Goal: Transaction & Acquisition: Purchase product/service

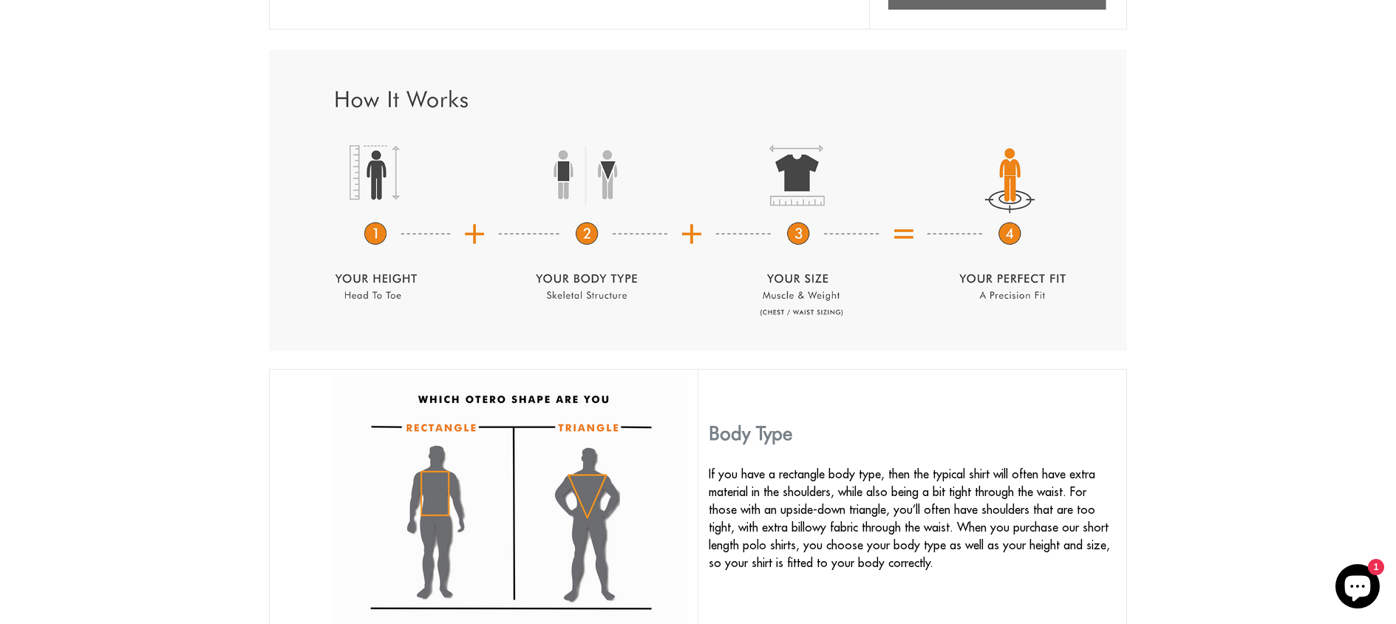
scroll to position [685, 0]
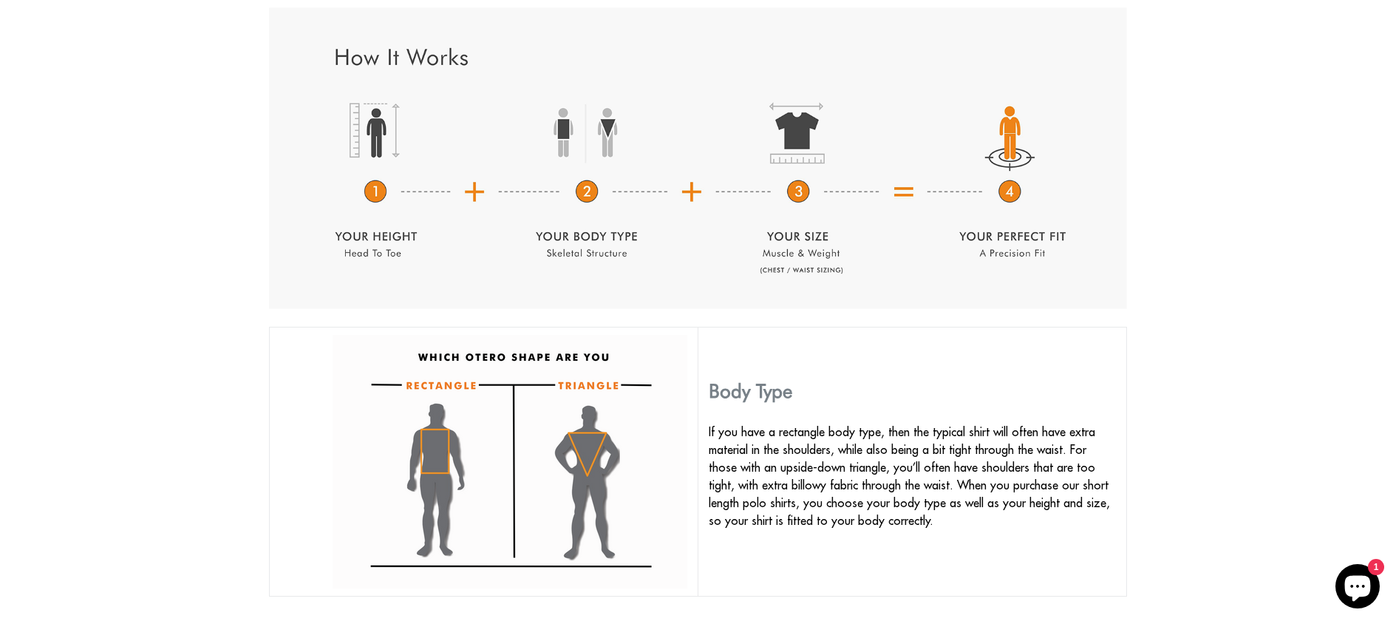
click at [423, 457] on img at bounding box center [509, 461] width 355 height 253
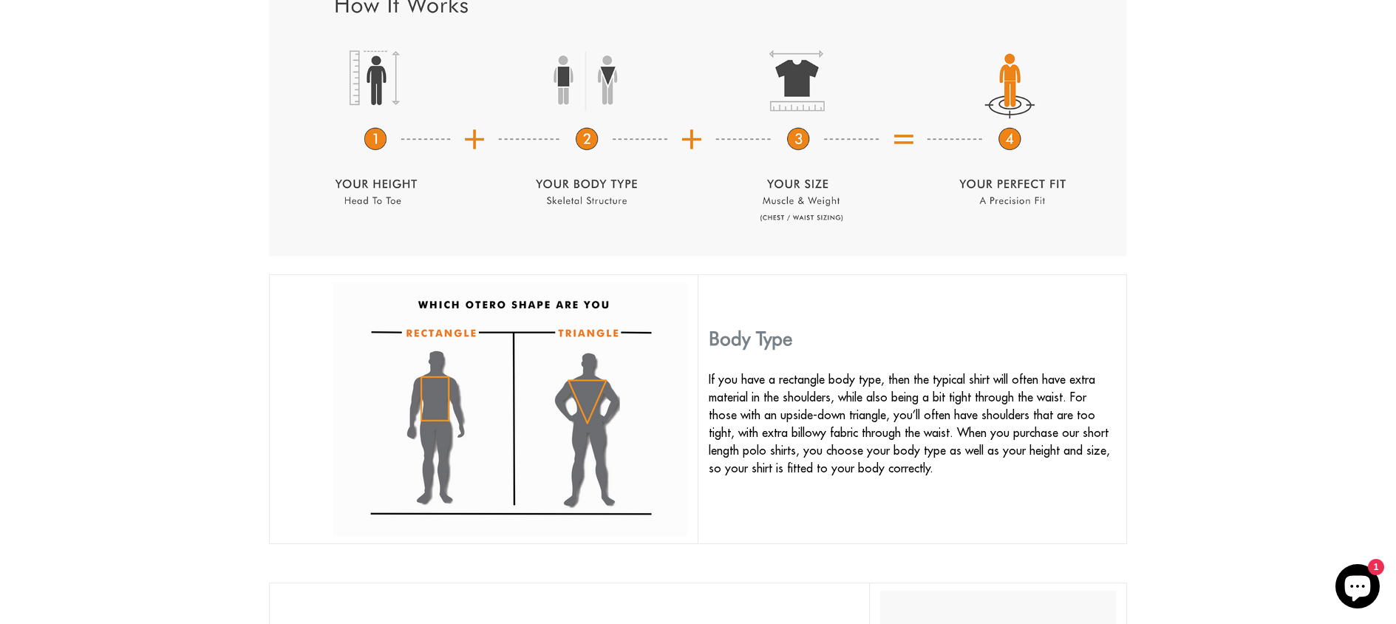
scroll to position [779, 0]
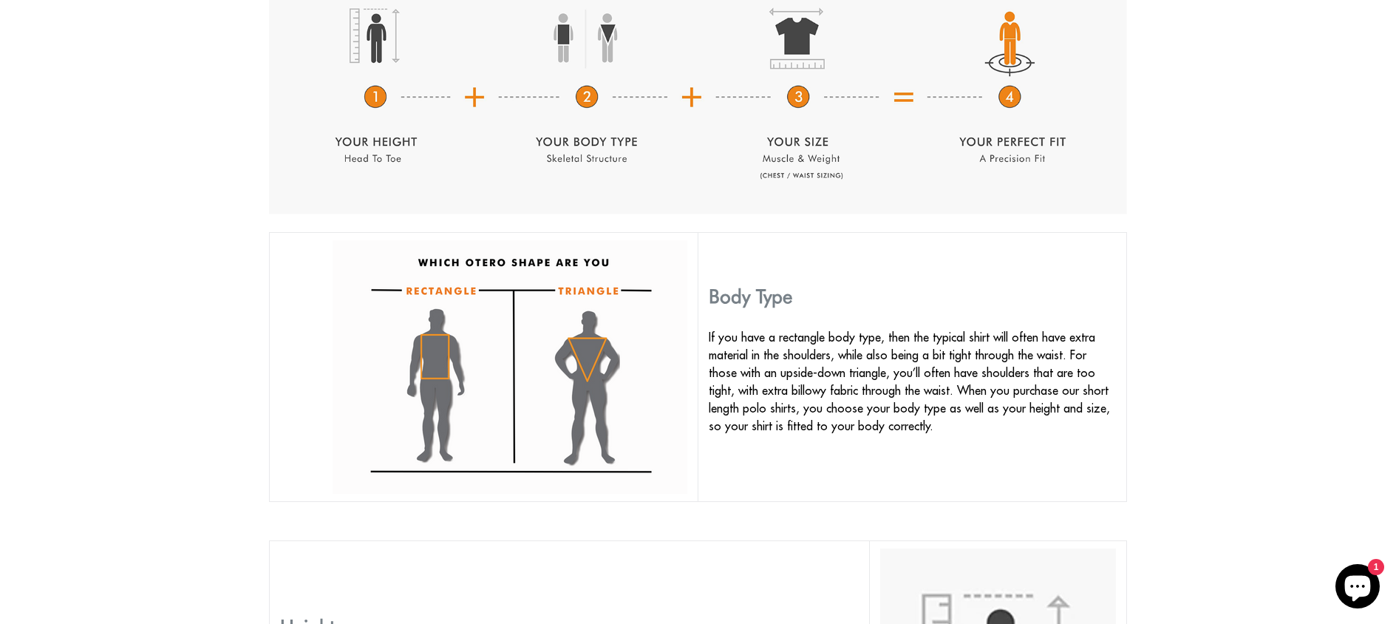
click at [443, 362] on img at bounding box center [509, 366] width 355 height 253
click at [434, 380] on img at bounding box center [509, 366] width 355 height 253
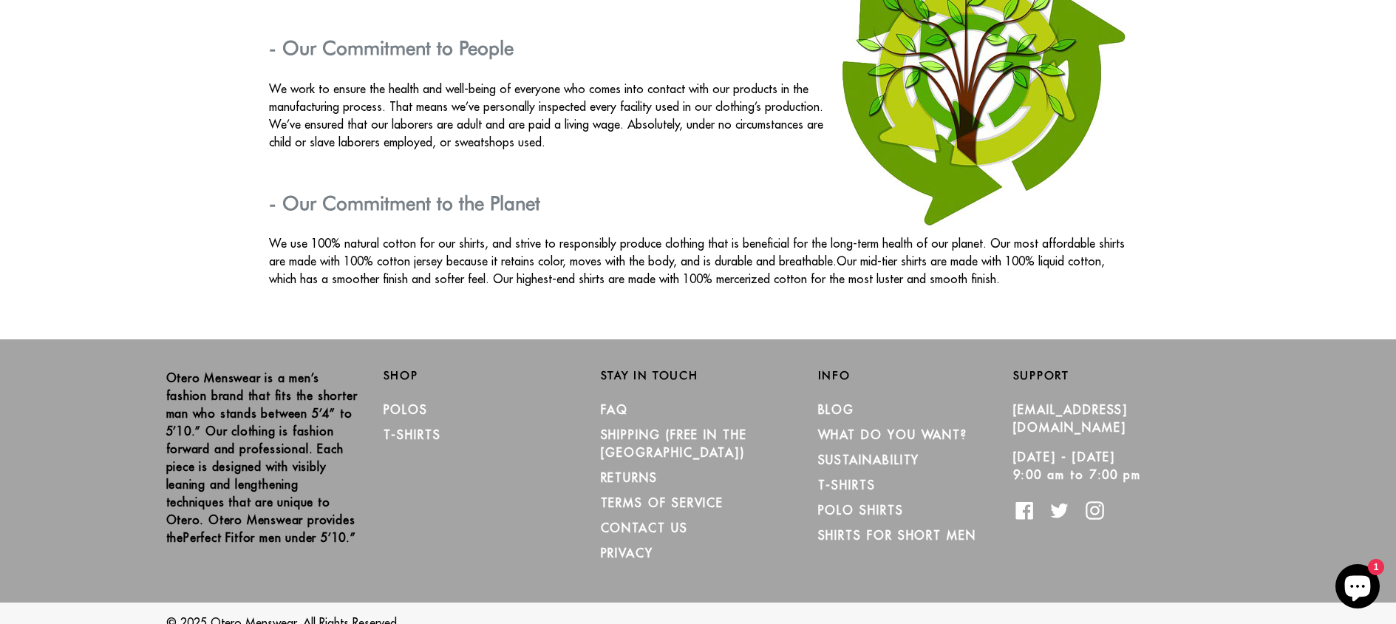
scroll to position [2576, 0]
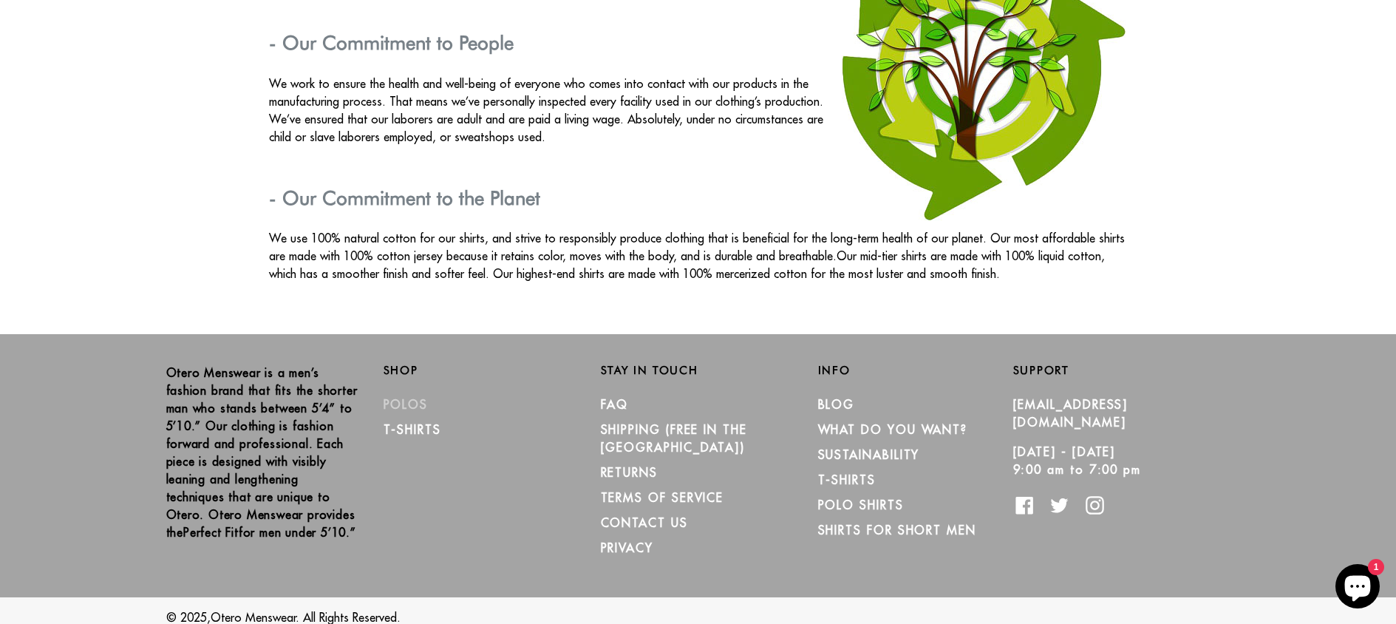
click at [412, 408] on link "Polos" at bounding box center [405, 404] width 45 height 15
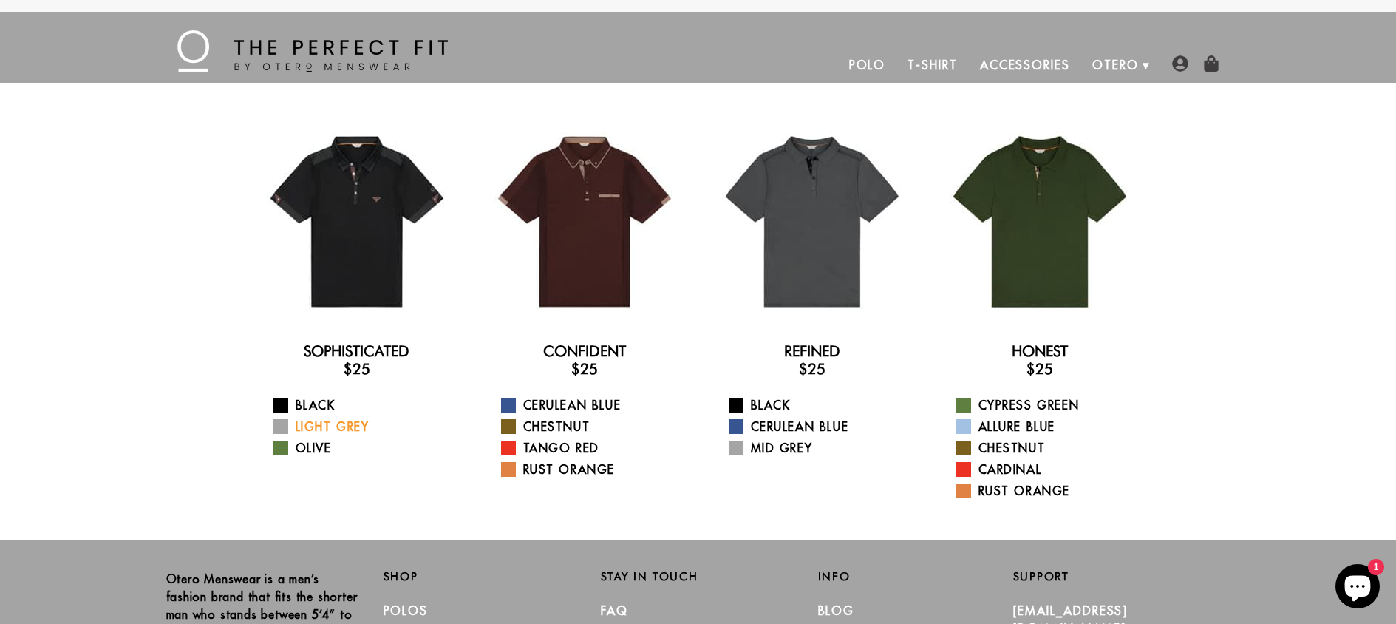
click at [360, 420] on link "Light Grey" at bounding box center [365, 426] width 185 height 18
click at [322, 448] on link "Olive" at bounding box center [365, 448] width 185 height 18
click at [563, 410] on link "Cerulean Blue" at bounding box center [593, 405] width 185 height 18
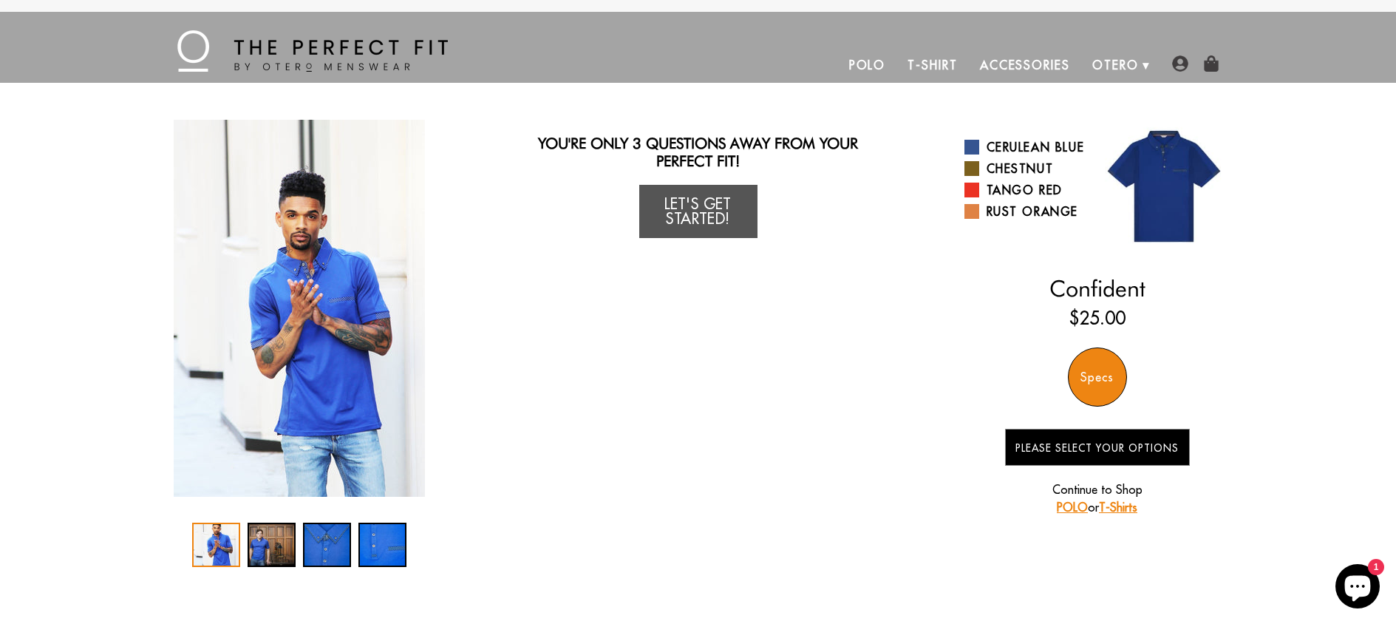
click at [230, 552] on div "1 / 4" at bounding box center [216, 544] width 48 height 44
click at [253, 547] on div "2 / 4" at bounding box center [272, 544] width 48 height 44
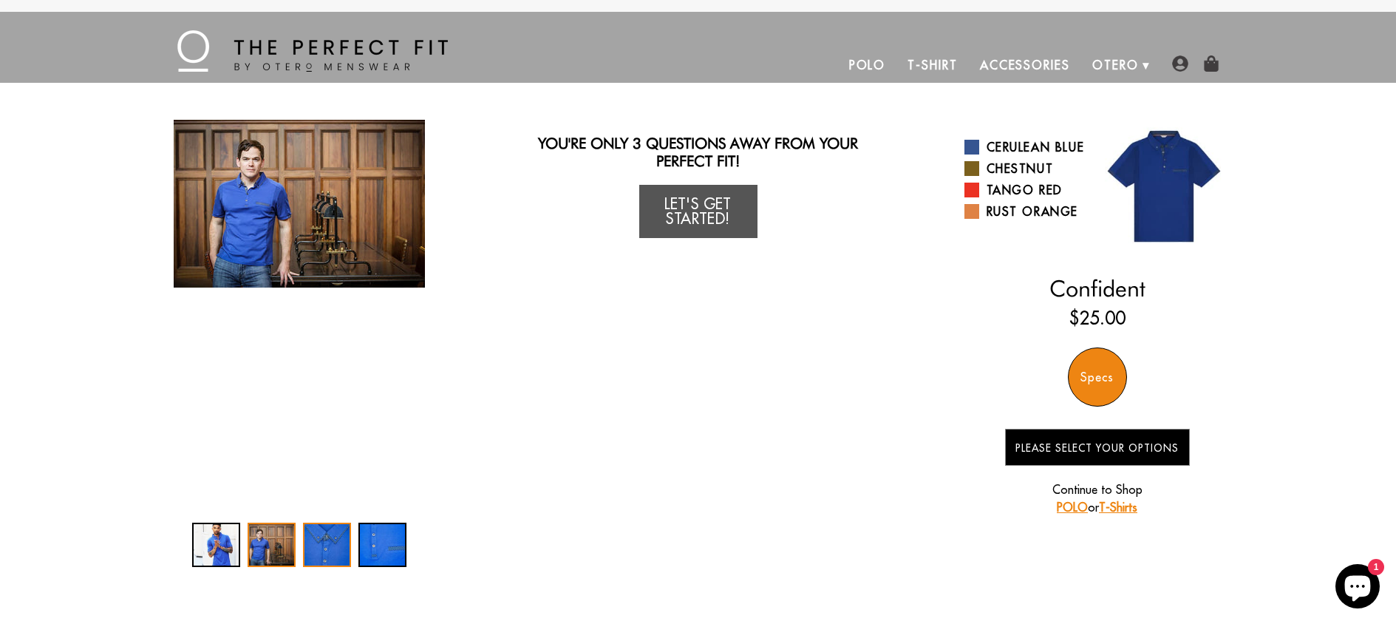
click at [321, 553] on div "3 / 4" at bounding box center [327, 544] width 48 height 44
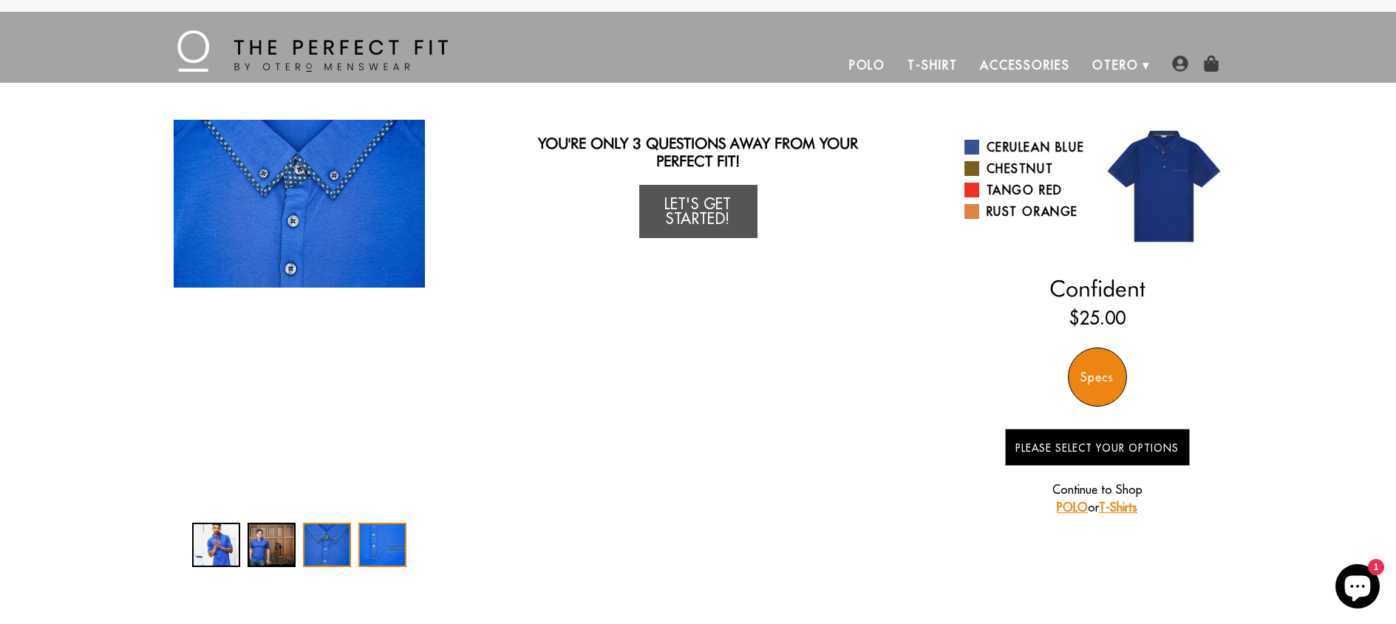
click at [379, 544] on div "4 / 4" at bounding box center [382, 544] width 48 height 44
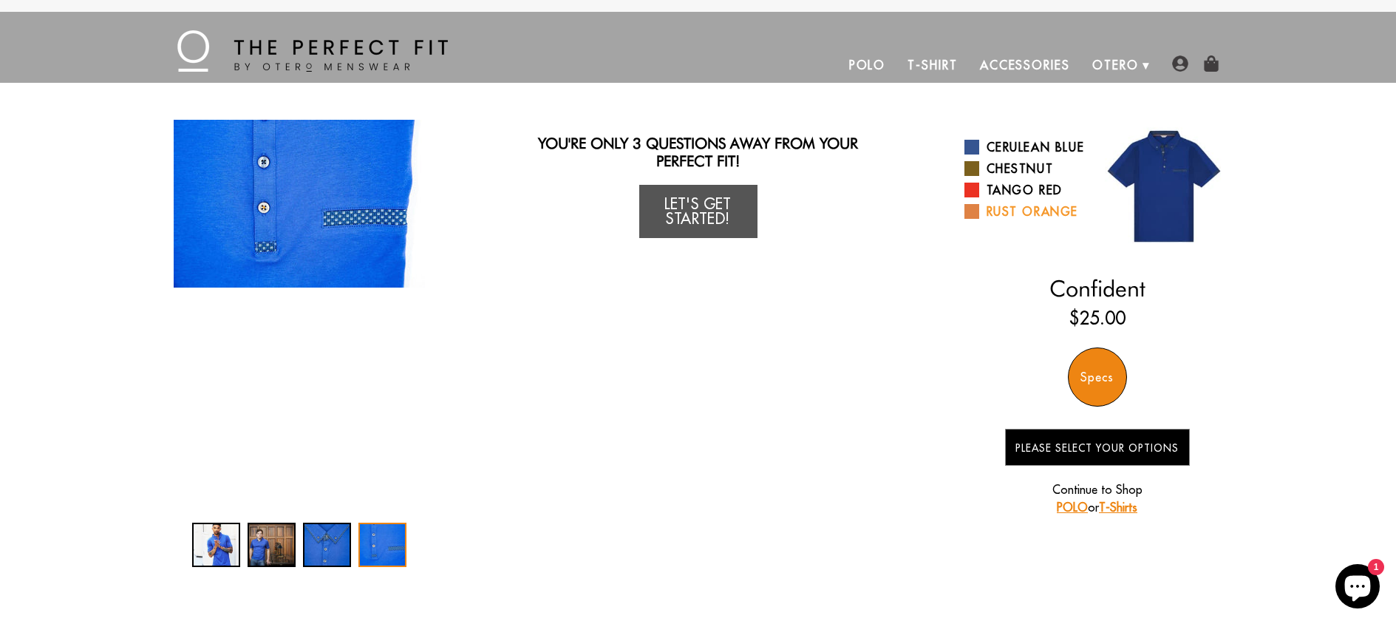
click at [968, 219] on span at bounding box center [971, 211] width 15 height 15
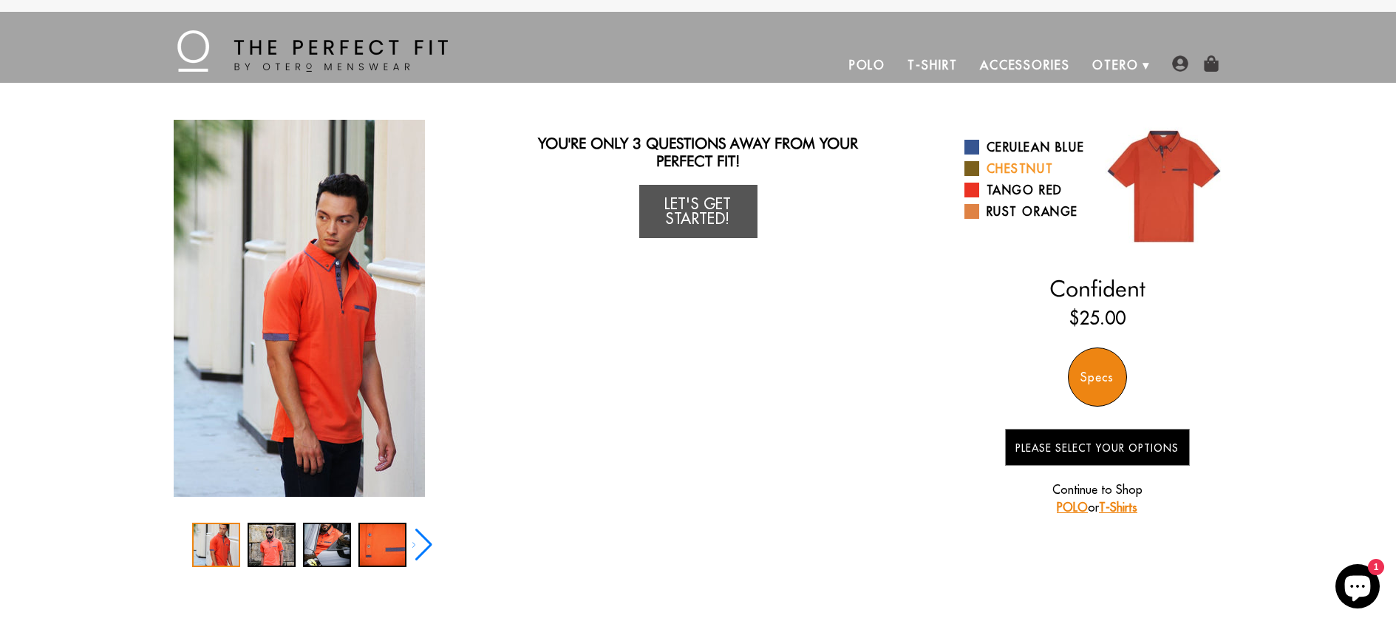
click at [980, 177] on link "Chestnut" at bounding box center [1025, 169] width 122 height 18
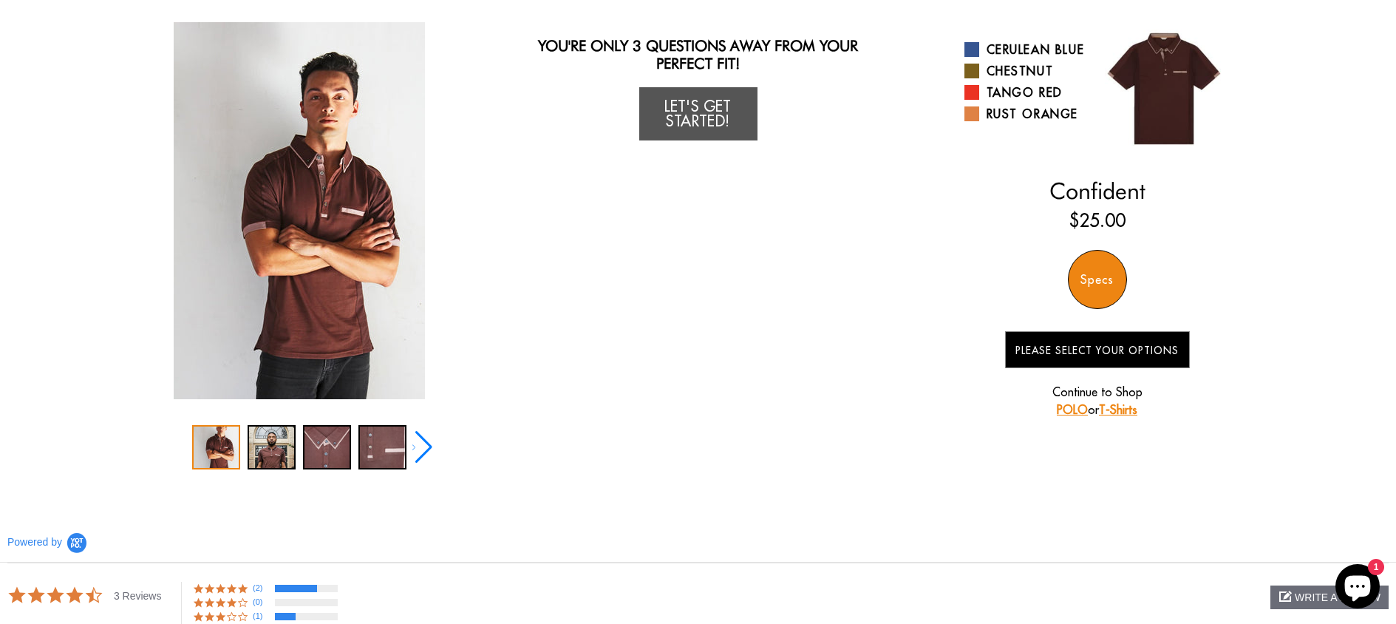
scroll to position [61, 0]
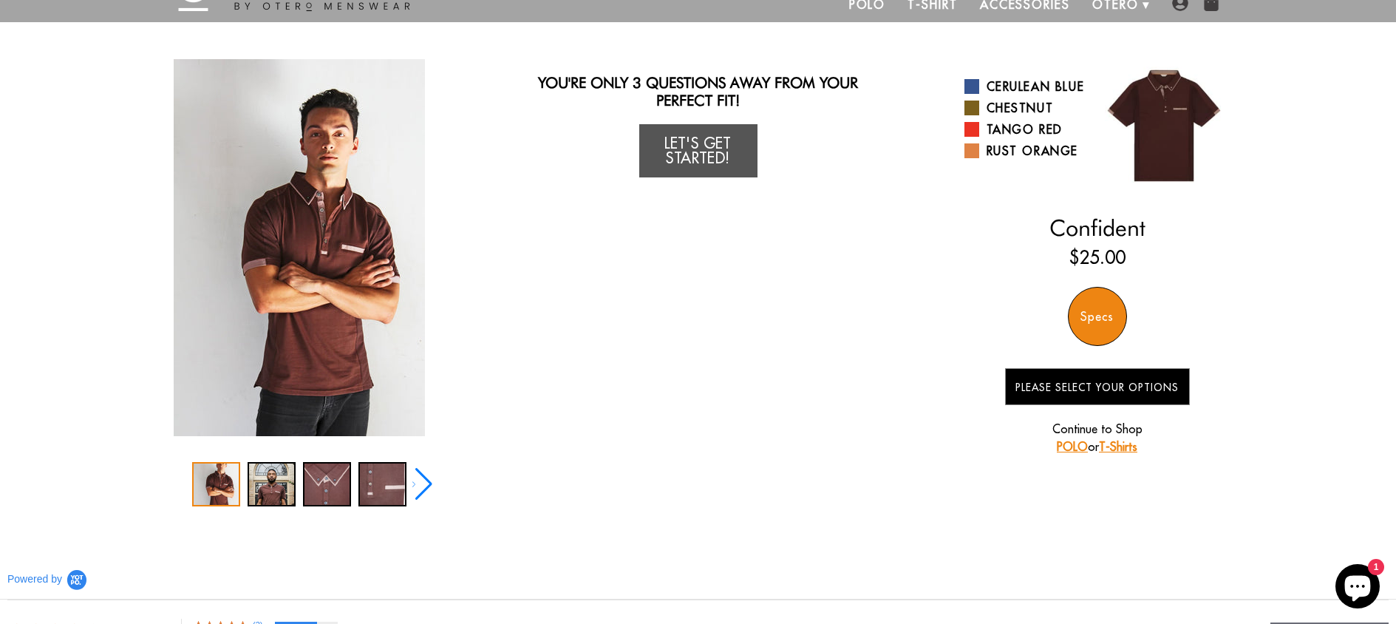
click at [1101, 315] on div "Specs" at bounding box center [1097, 316] width 59 height 59
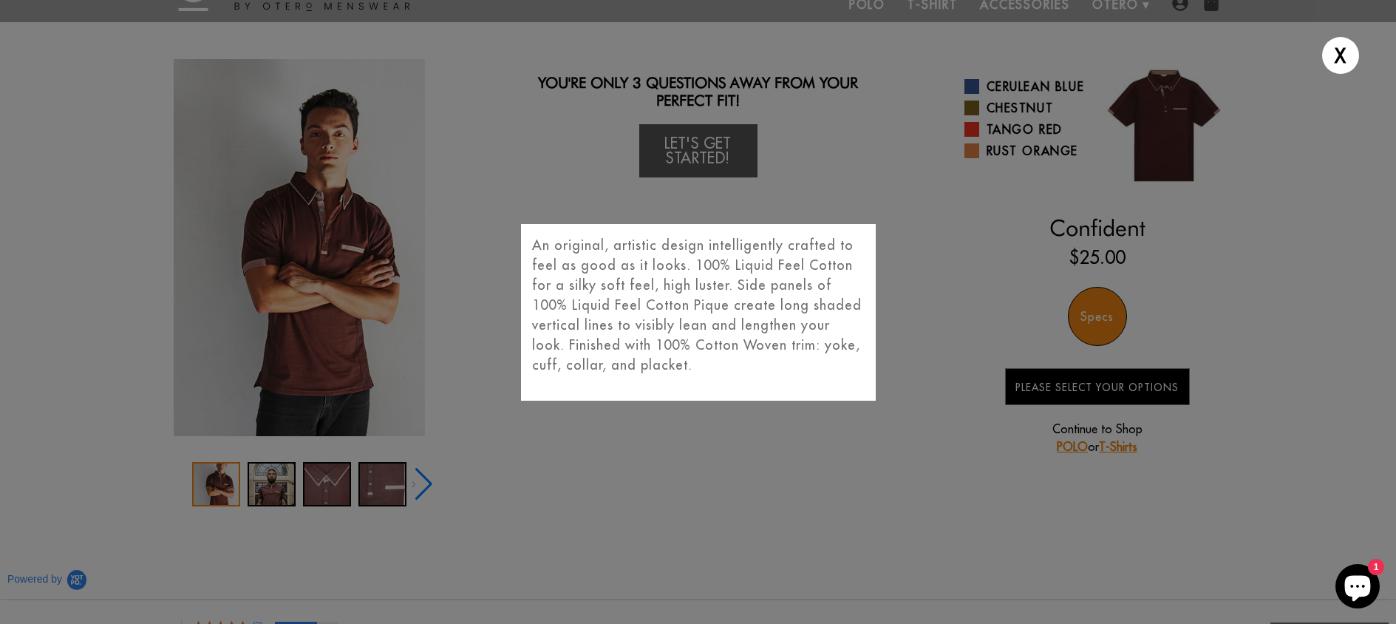
click at [947, 510] on div "X An original, artistic design intelligently crafted to feel as good as it look…" at bounding box center [698, 312] width 1396 height 624
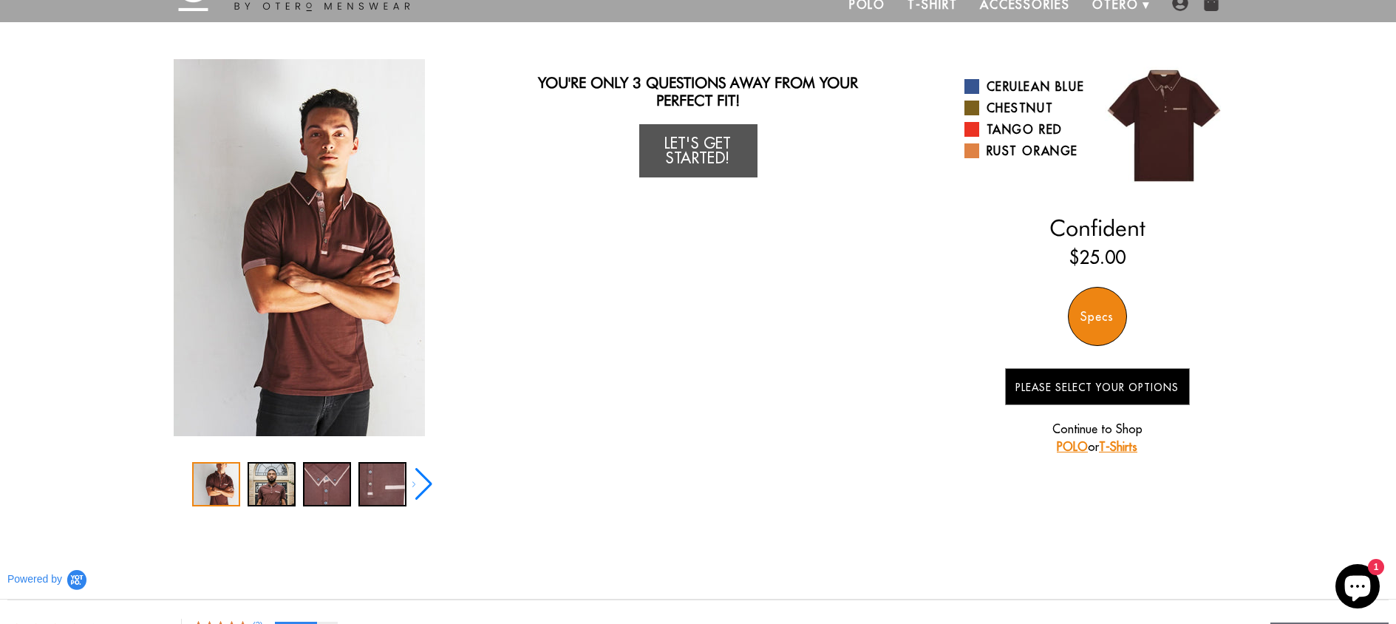
click at [1060, 450] on link "POLO" at bounding box center [1072, 446] width 31 height 15
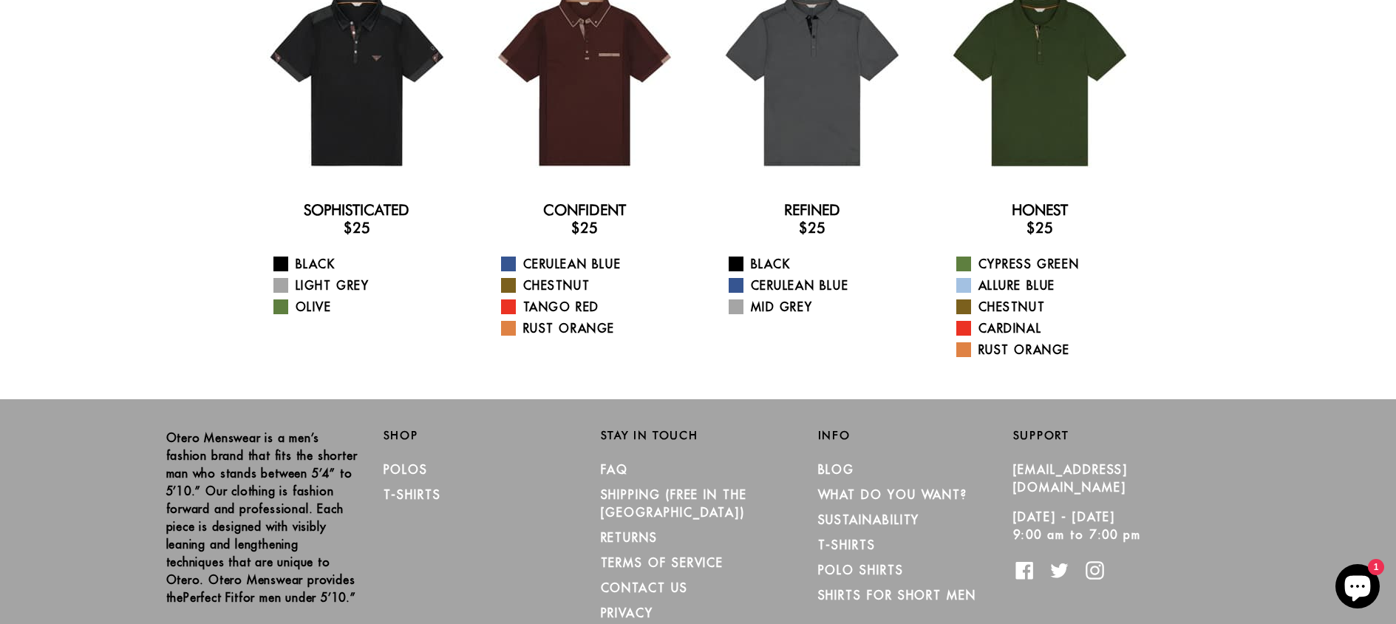
scroll to position [30, 0]
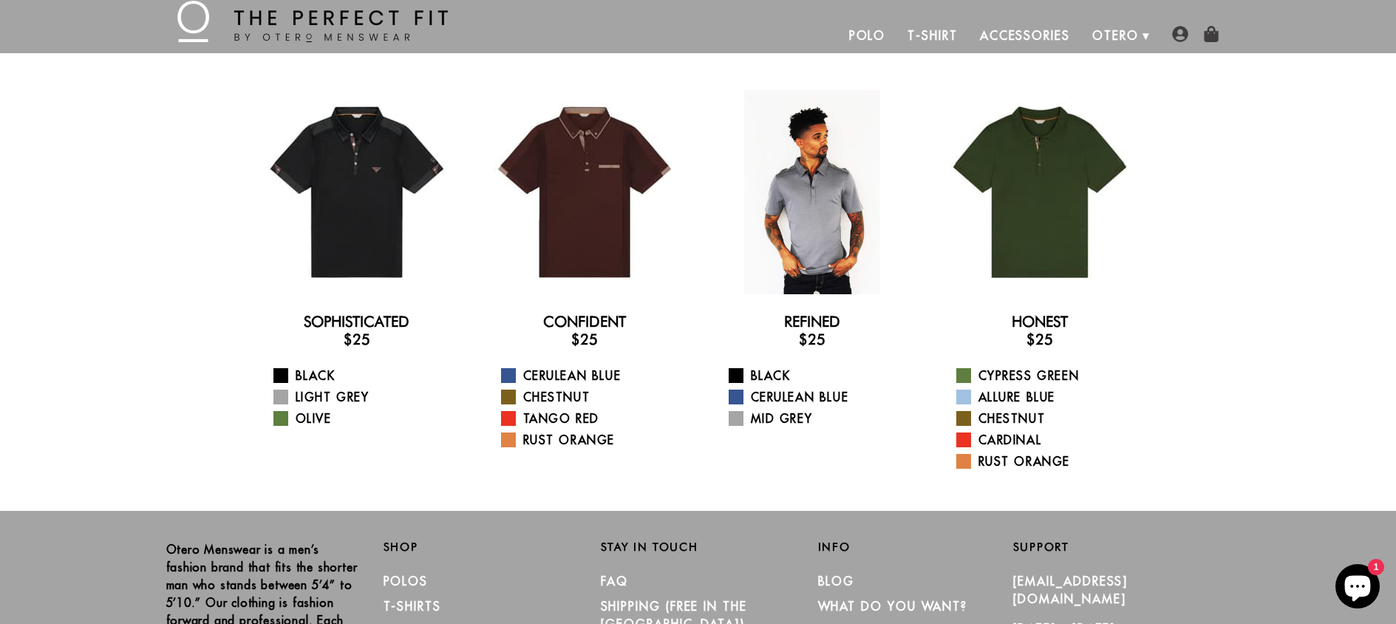
click at [818, 269] on div at bounding box center [812, 192] width 204 height 204
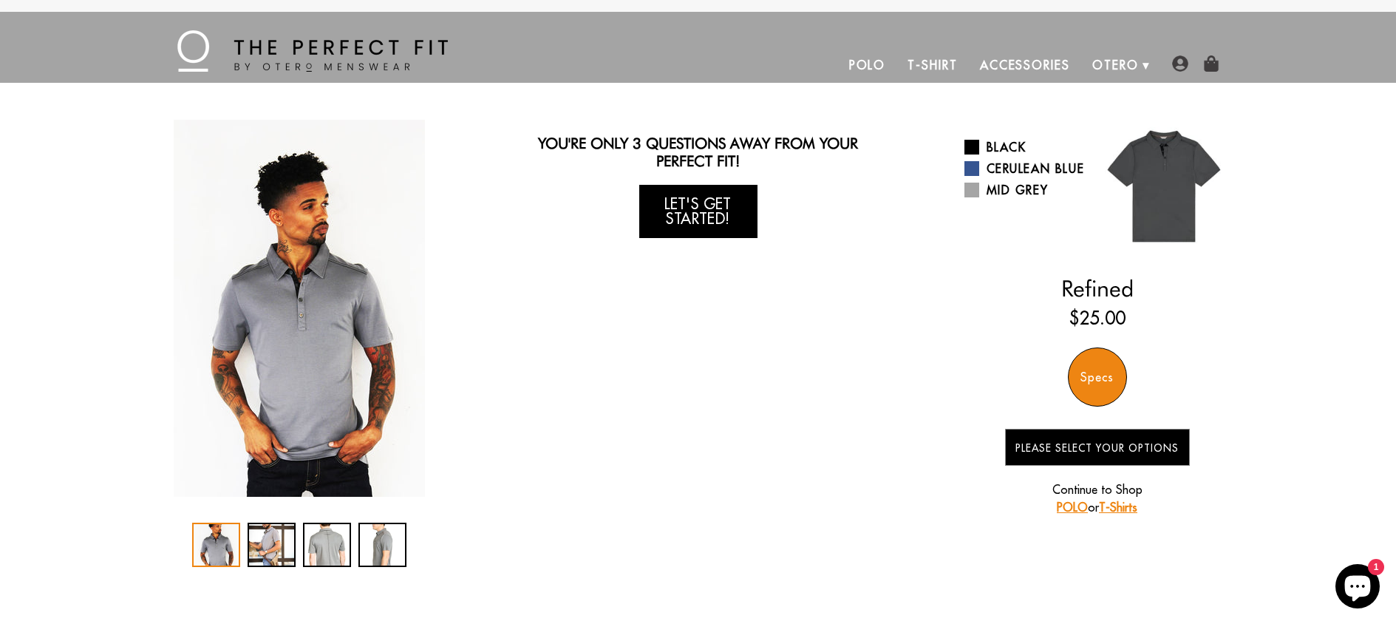
click at [745, 228] on link "Let's Get Started!" at bounding box center [698, 211] width 118 height 53
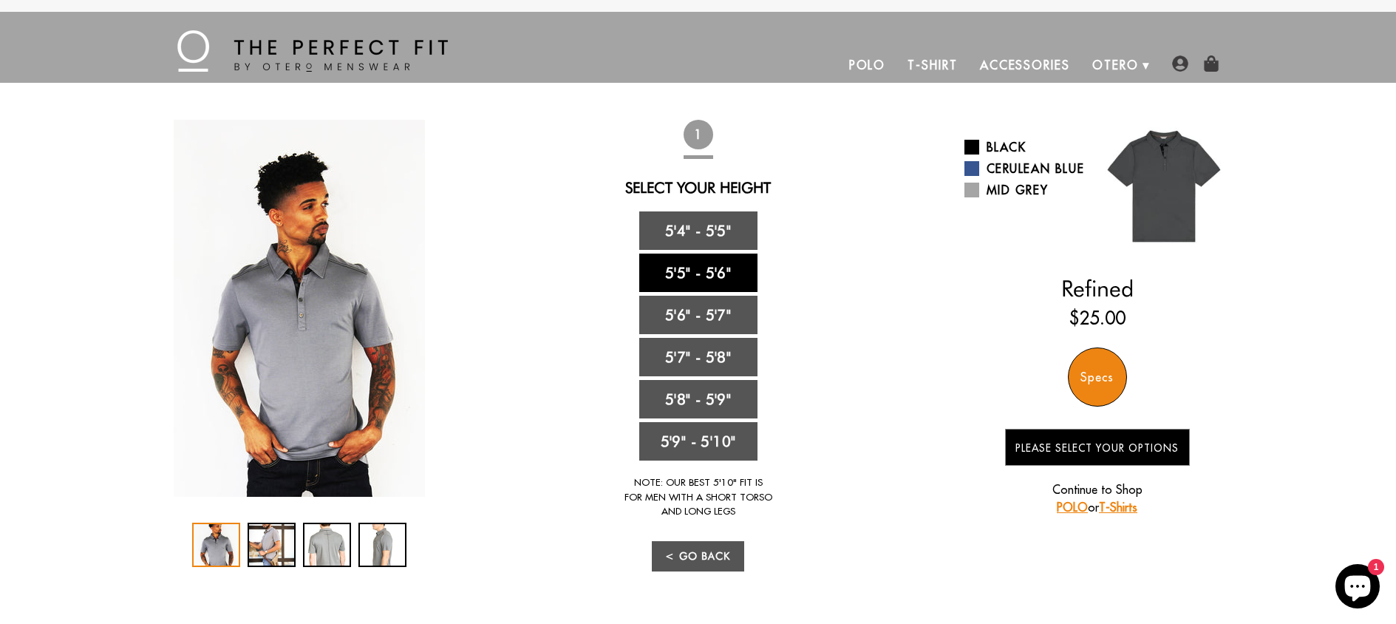
click at [750, 273] on link "5'5" - 5'6"" at bounding box center [698, 272] width 118 height 38
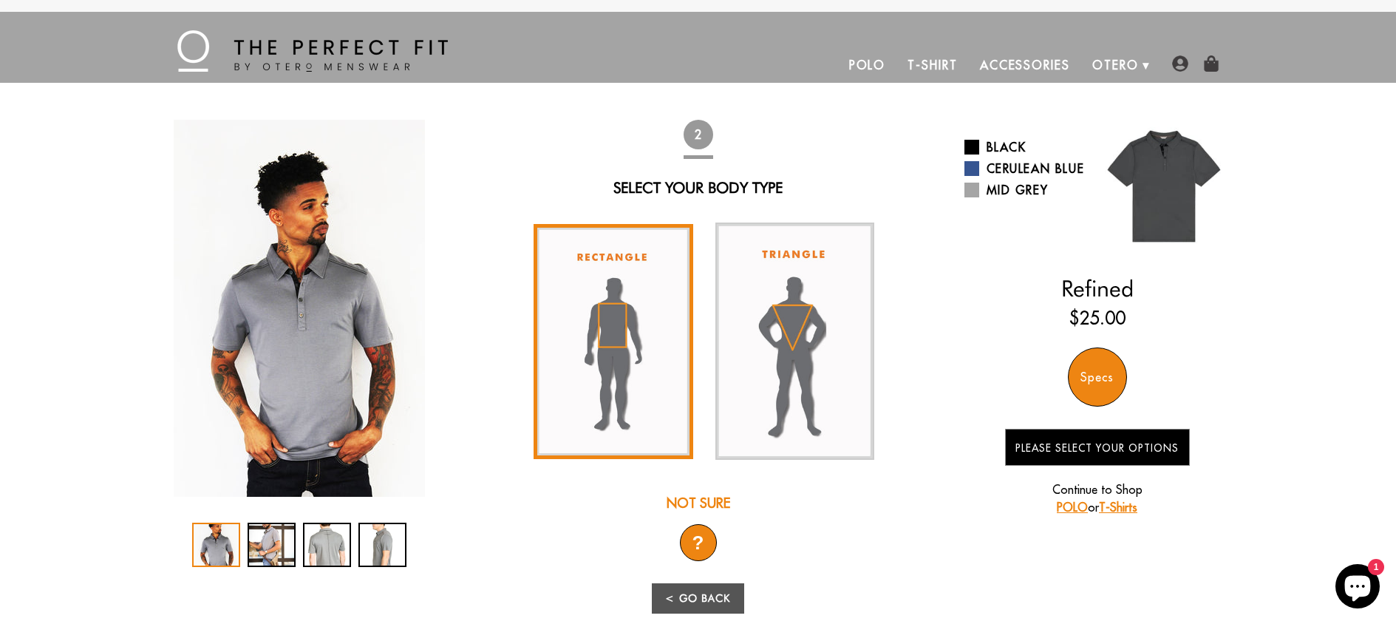
click at [632, 324] on img at bounding box center [613, 341] width 160 height 235
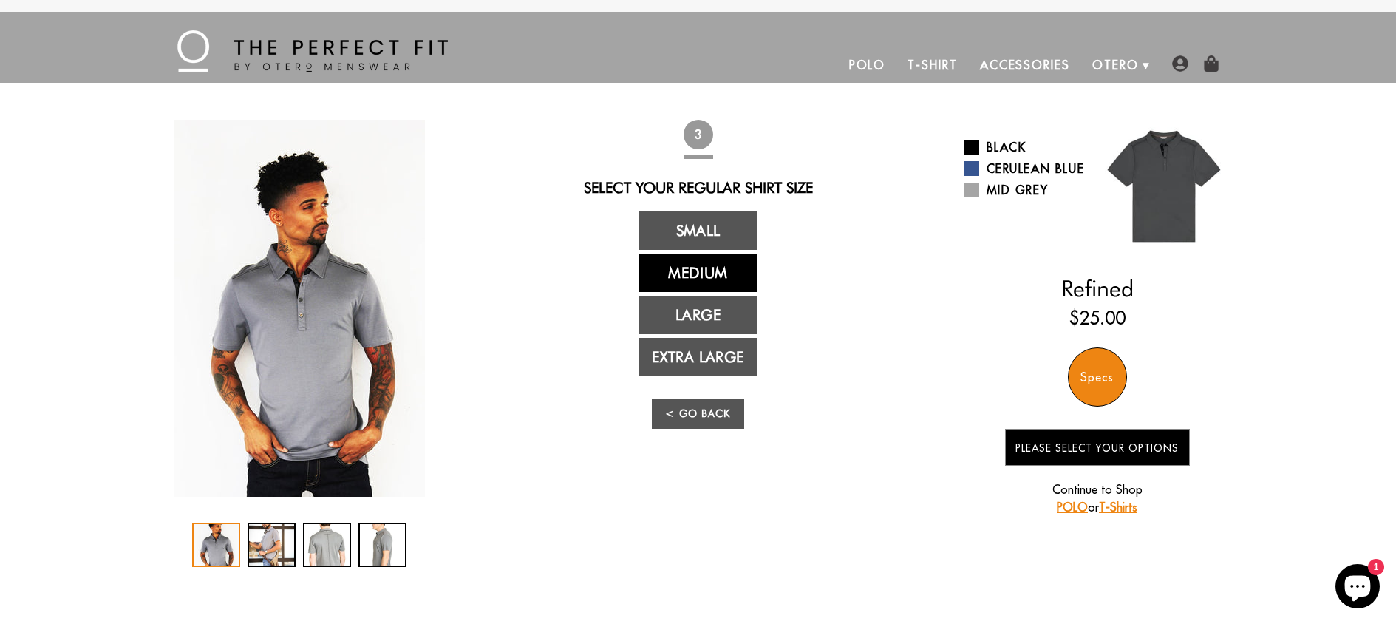
click at [740, 273] on link "Medium" at bounding box center [698, 272] width 118 height 38
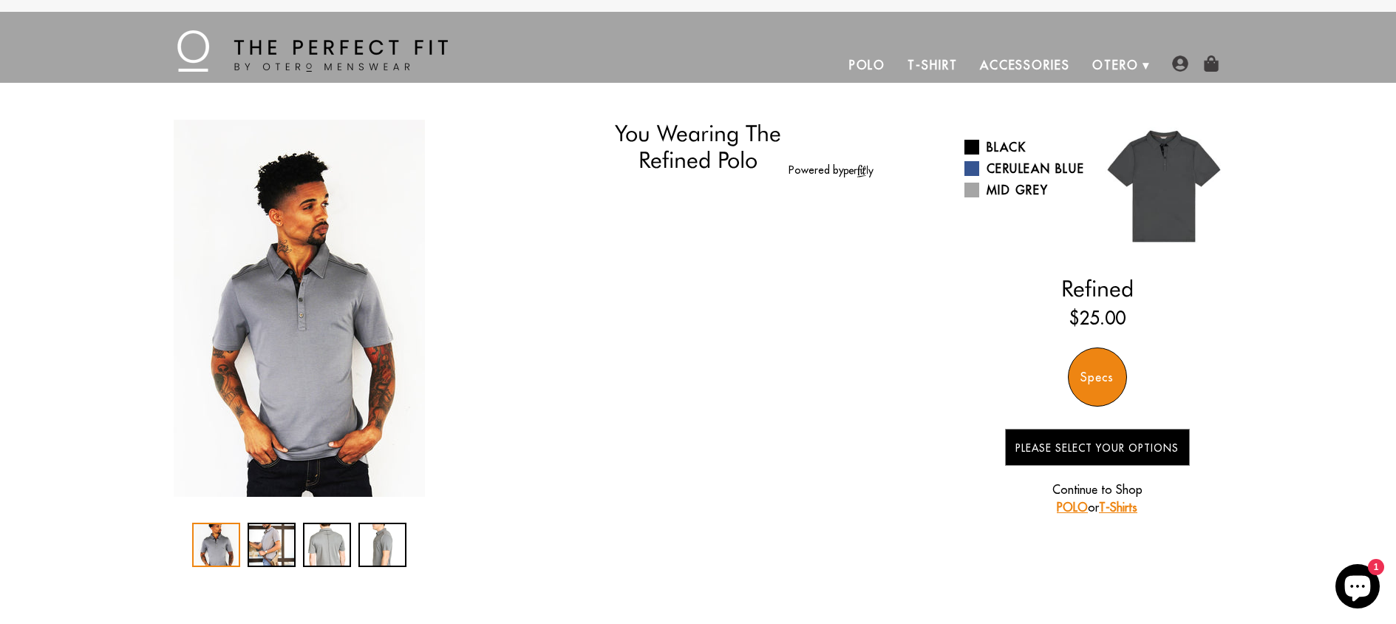
select select "55-56"
select select "M"
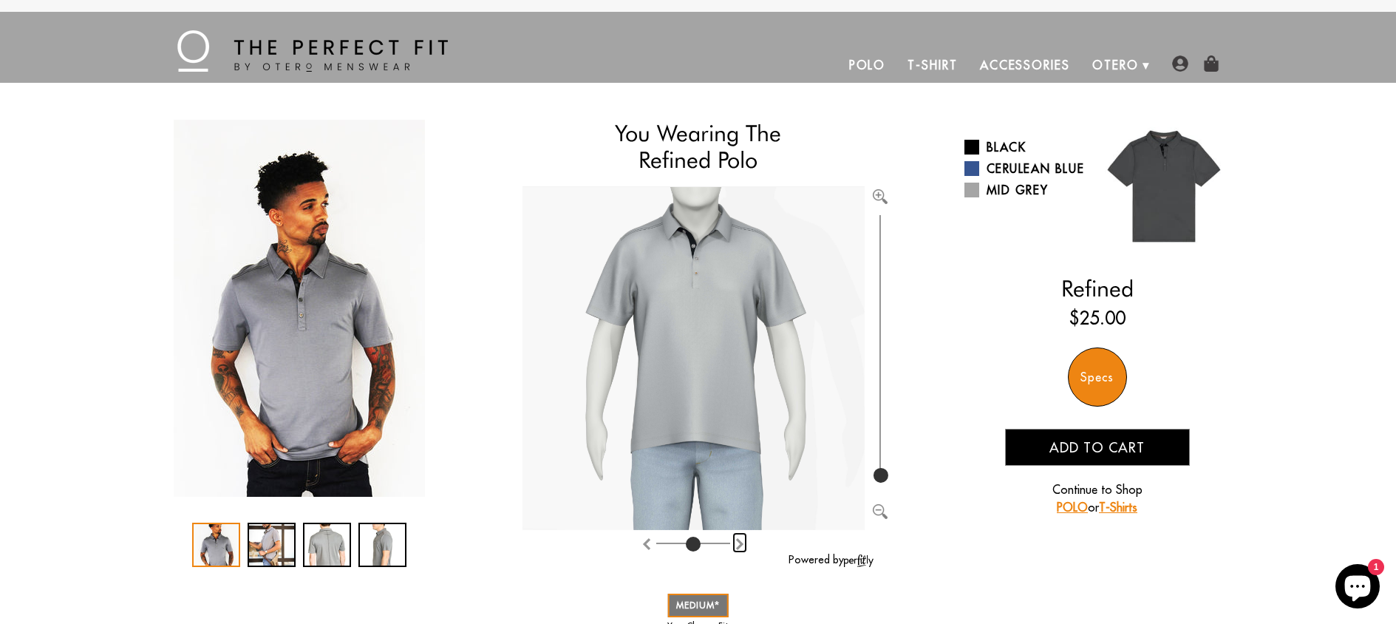
click at [742, 542] on img "Rotate counter clockwise" at bounding box center [740, 544] width 12 height 12
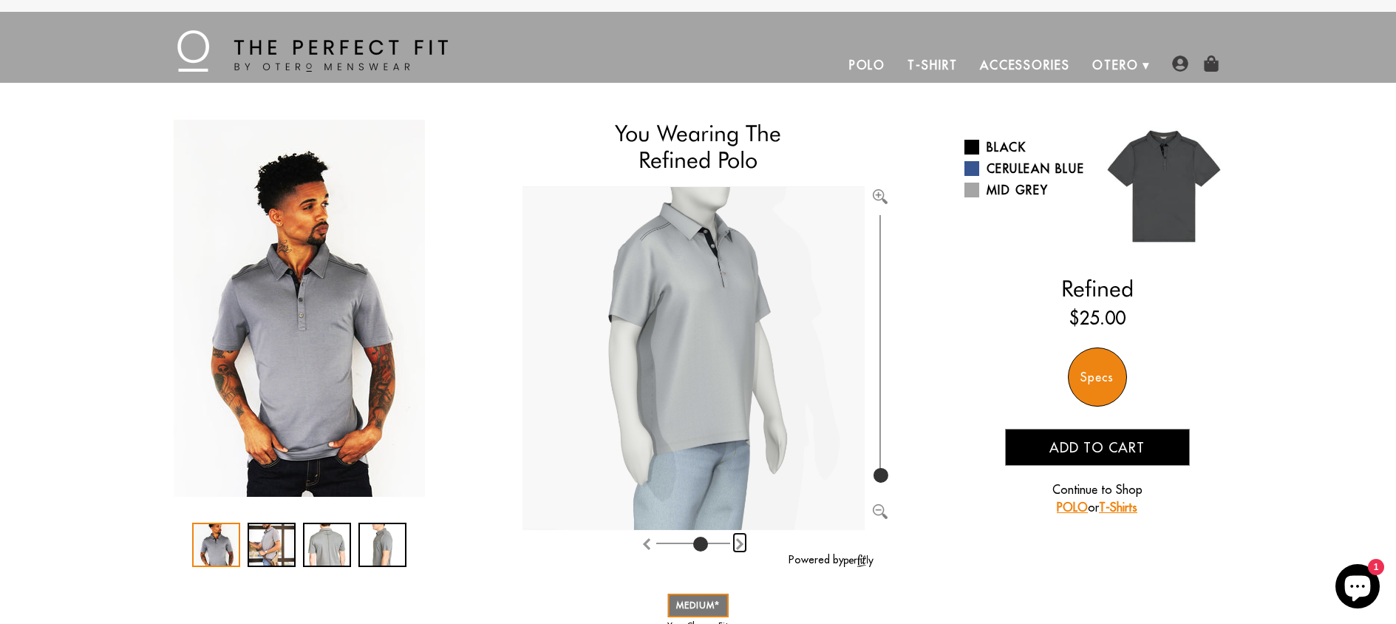
click at [740, 542] on img "Rotate counter clockwise" at bounding box center [740, 544] width 12 height 12
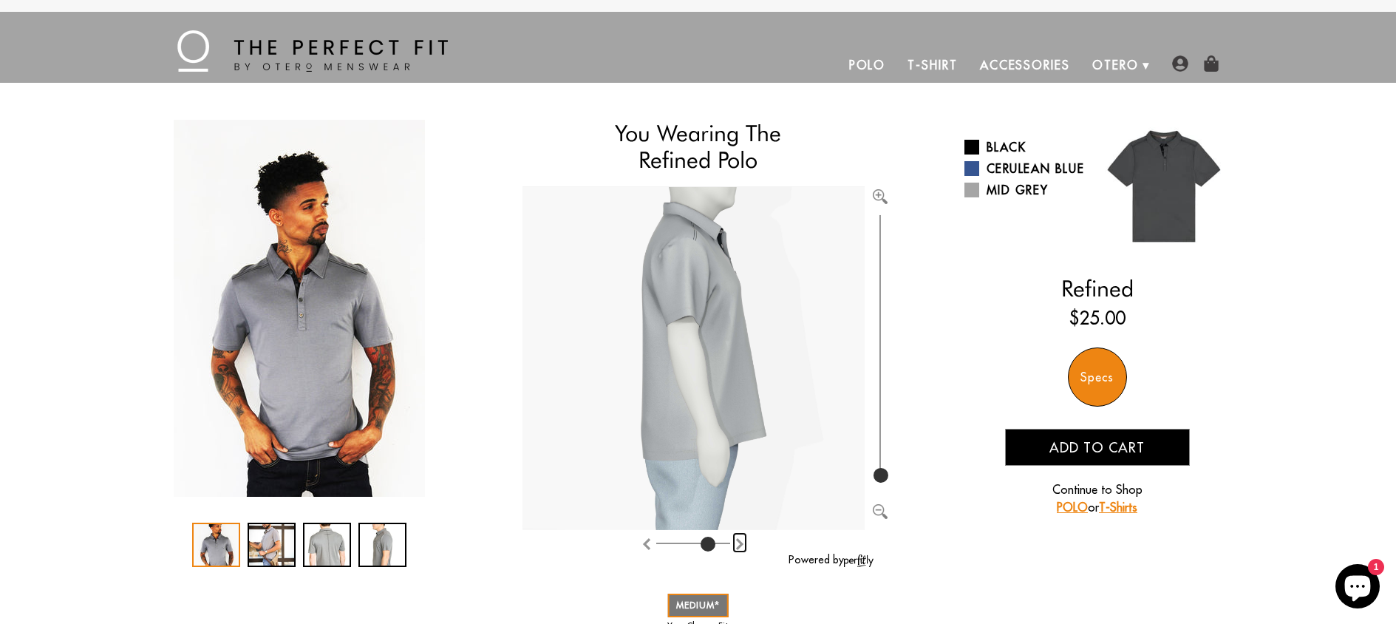
click at [741, 539] on button "Rotate counter clockwise" at bounding box center [740, 542] width 12 height 18
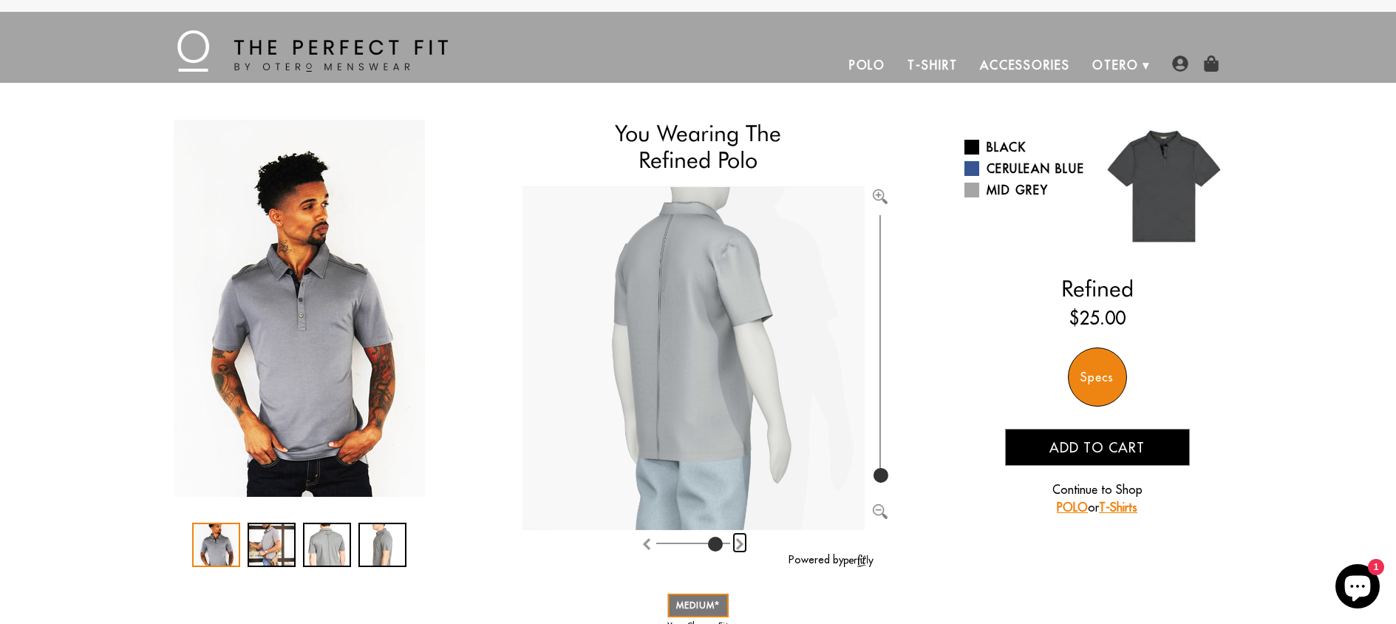
click at [741, 539] on button "Rotate counter clockwise" at bounding box center [740, 542] width 12 height 18
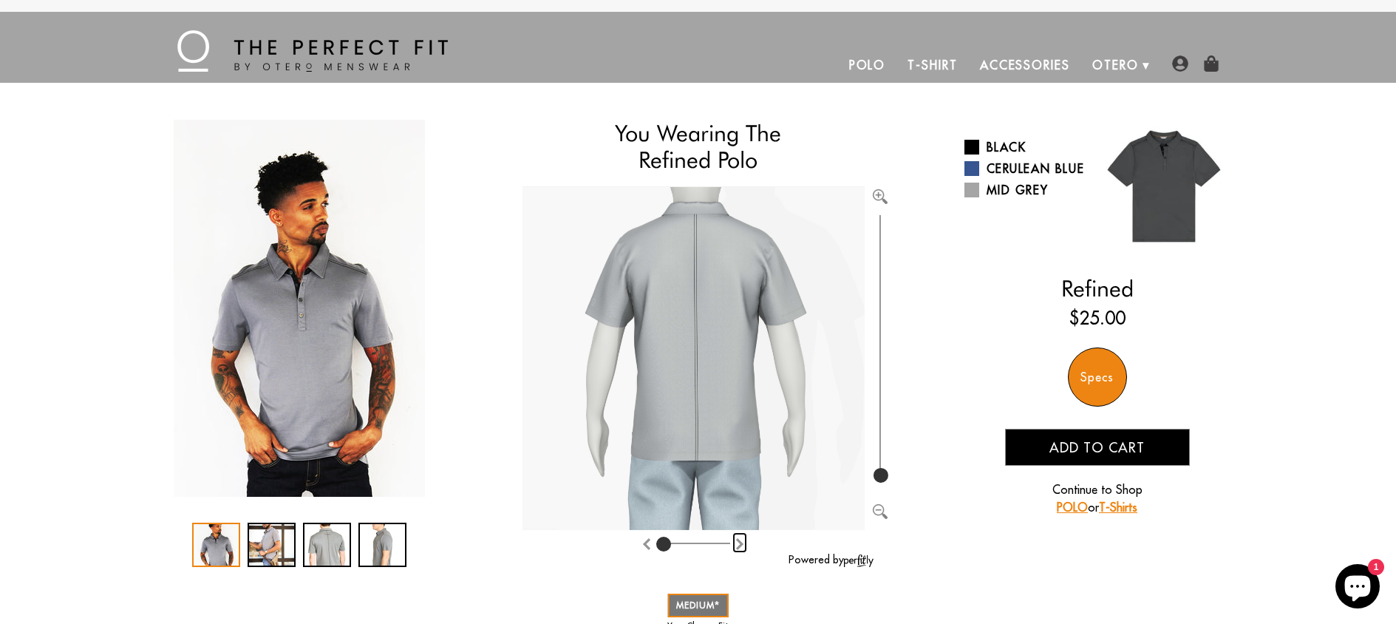
click at [745, 545] on img "Rotate counter clockwise" at bounding box center [740, 544] width 12 height 12
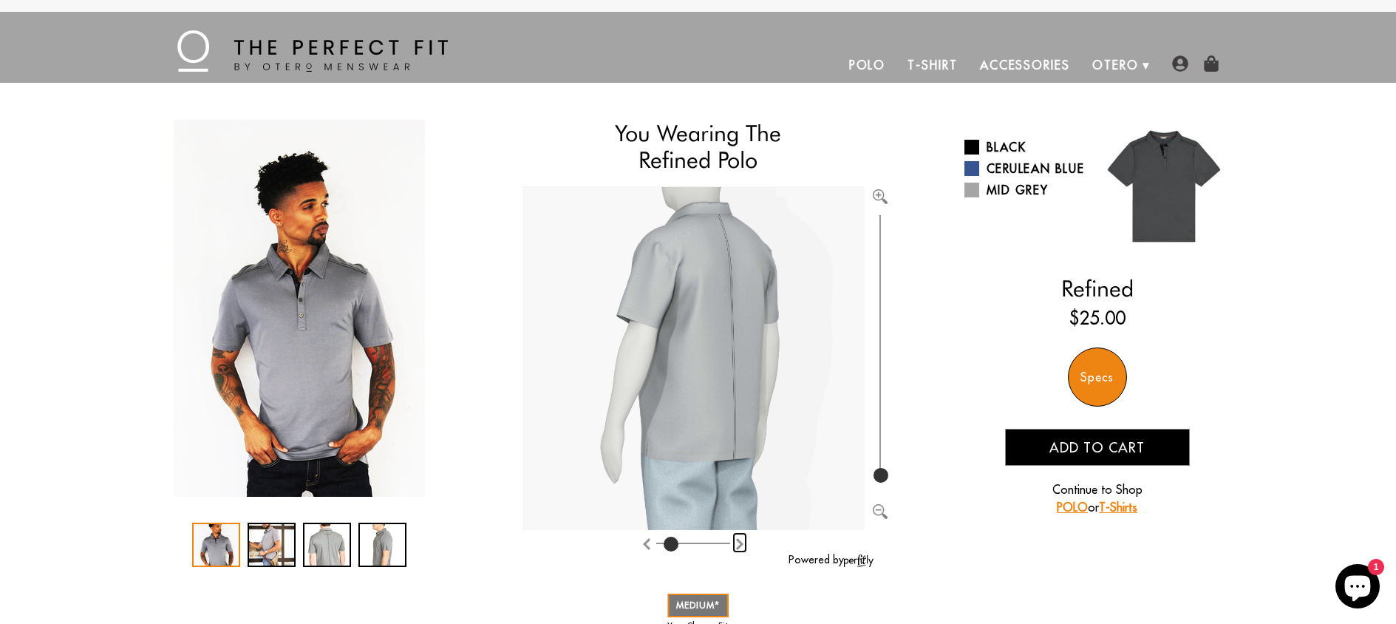
click at [745, 544] on img "Rotate counter clockwise" at bounding box center [740, 544] width 12 height 12
type input "2"
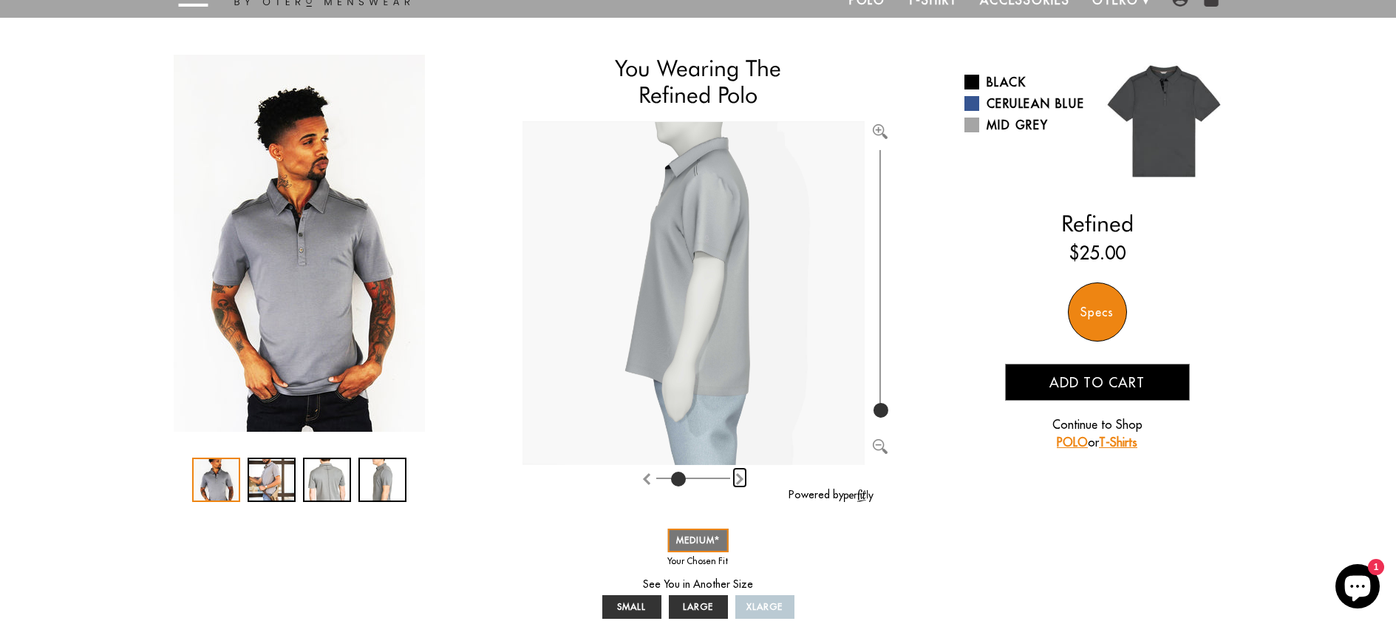
scroll to position [44, 0]
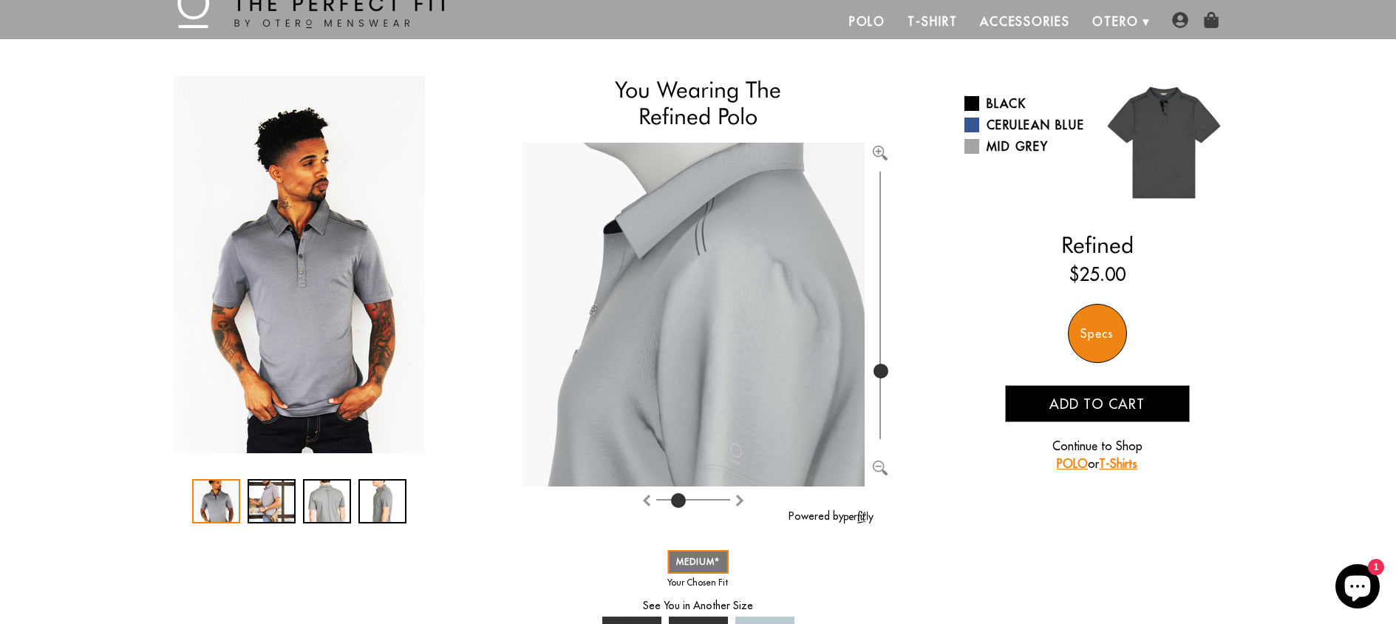
drag, startPoint x: 887, startPoint y: 427, endPoint x: 891, endPoint y: 370, distance: 57.0
type input "316"
click at [887, 370] on input "range" at bounding box center [880, 305] width 15 height 275
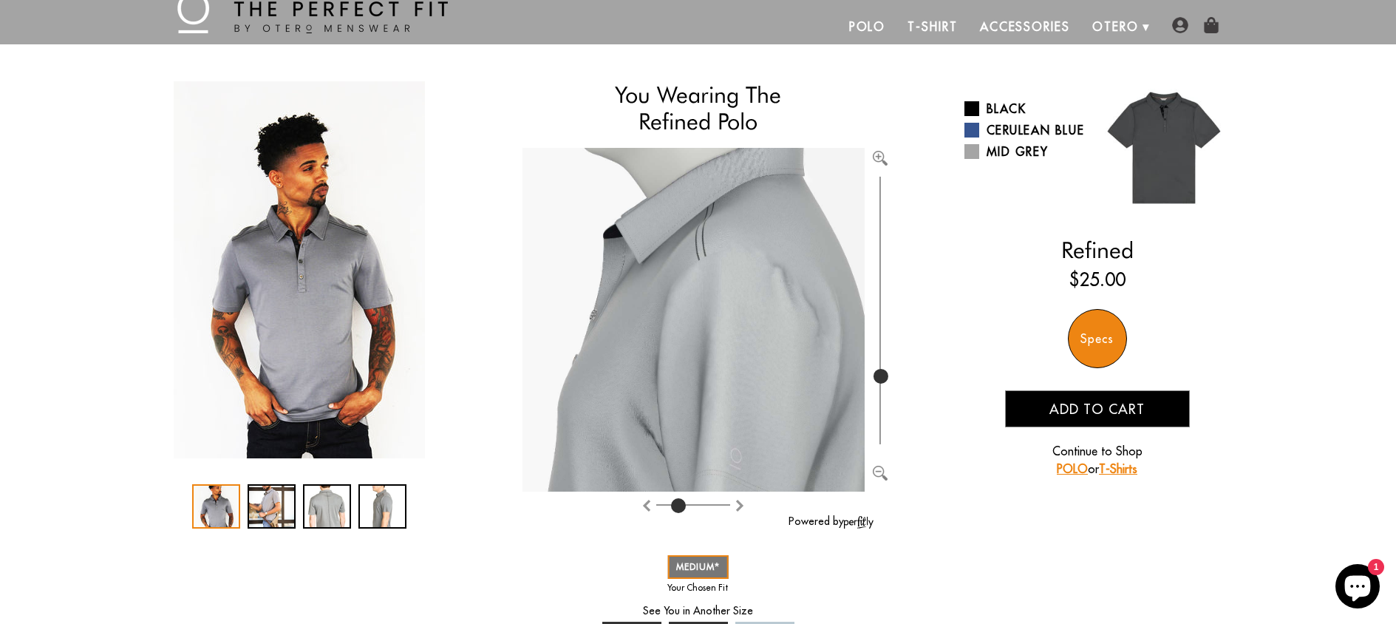
scroll to position [107, 0]
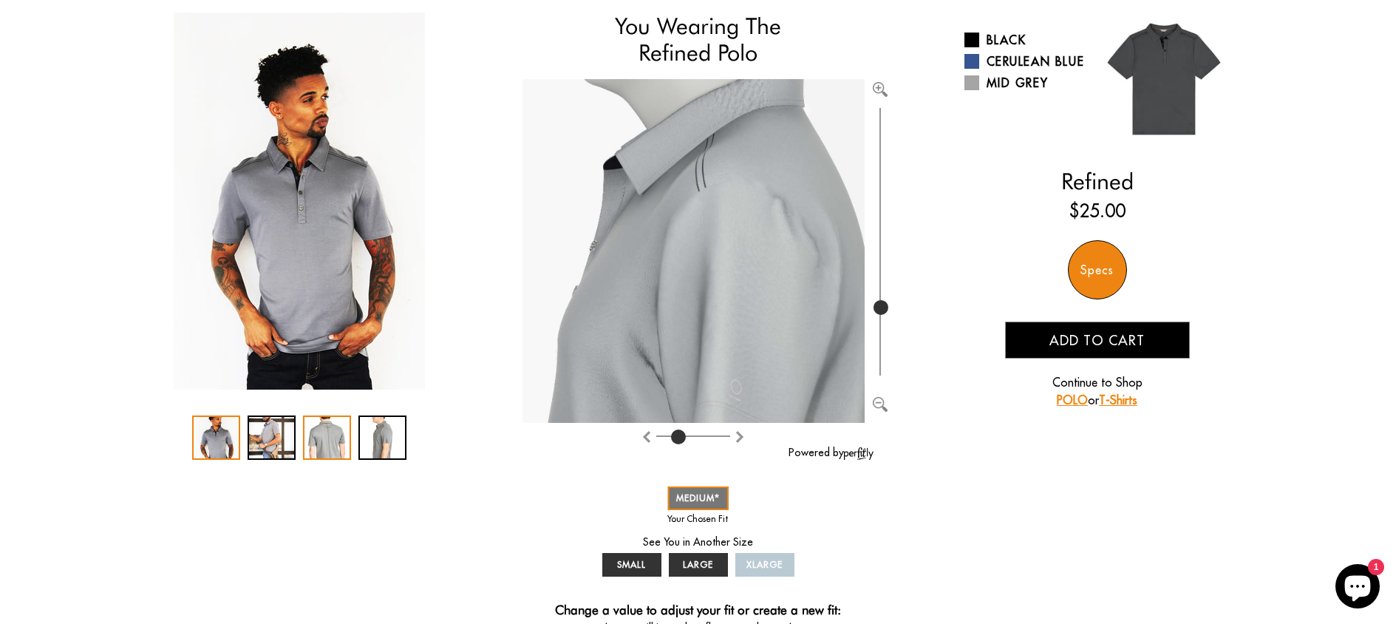
click at [320, 444] on div "3 / 4" at bounding box center [327, 437] width 48 height 44
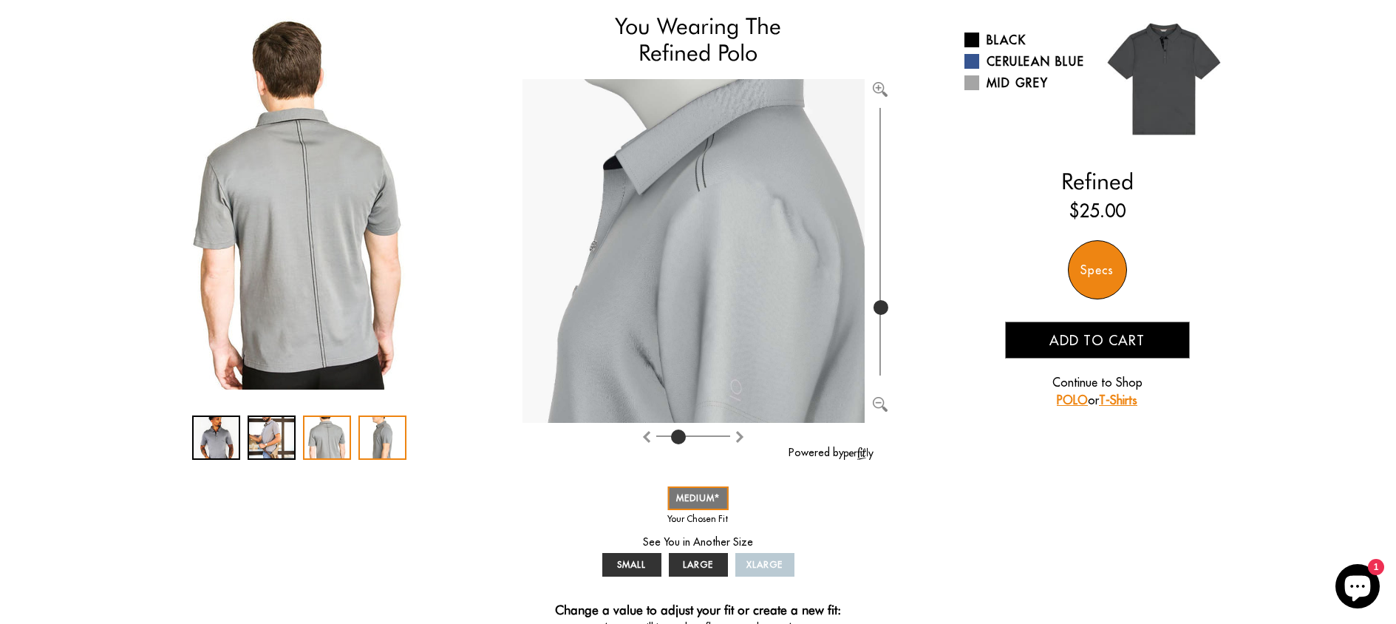
click at [373, 447] on div "4 / 4" at bounding box center [382, 437] width 48 height 44
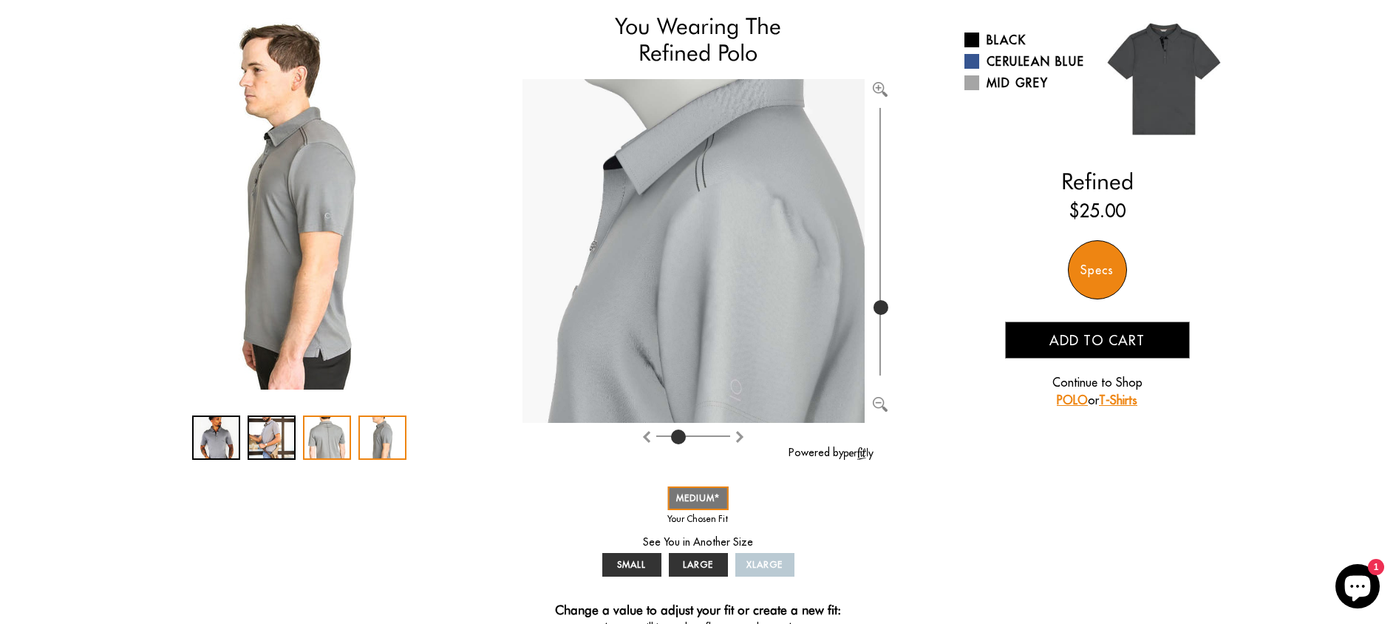
click at [330, 436] on div "3 / 4" at bounding box center [327, 437] width 48 height 44
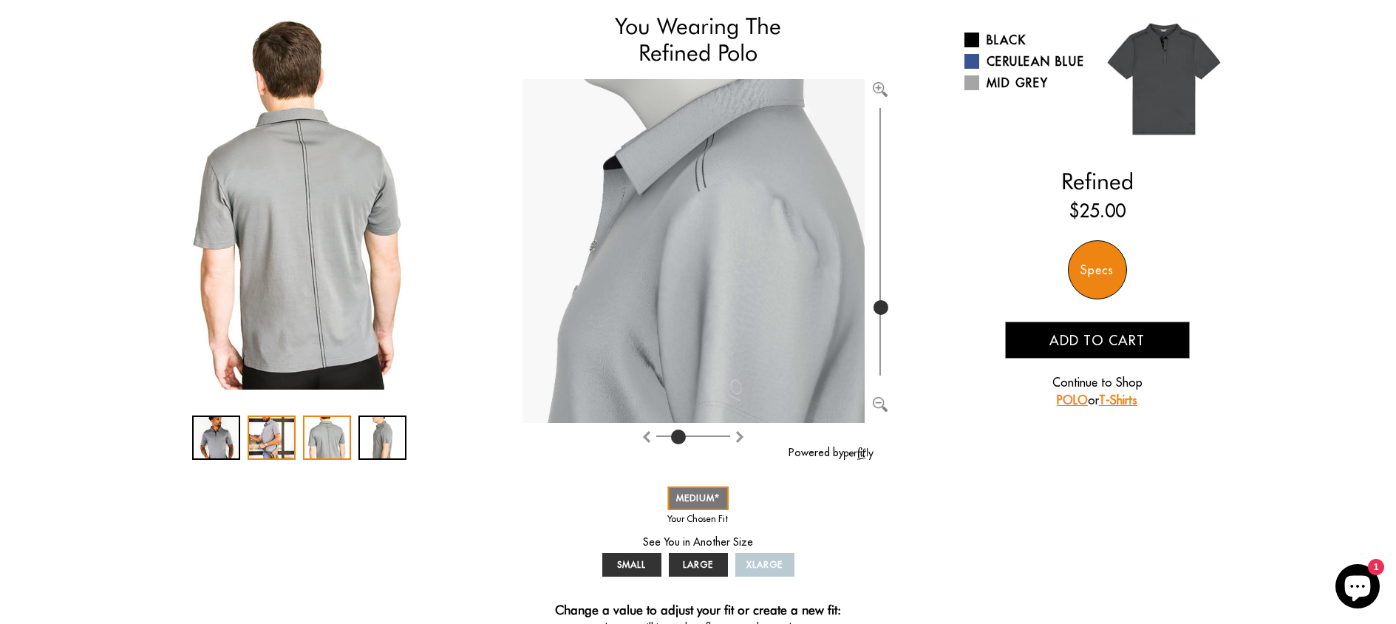
click at [264, 427] on div "2 / 4" at bounding box center [272, 437] width 48 height 44
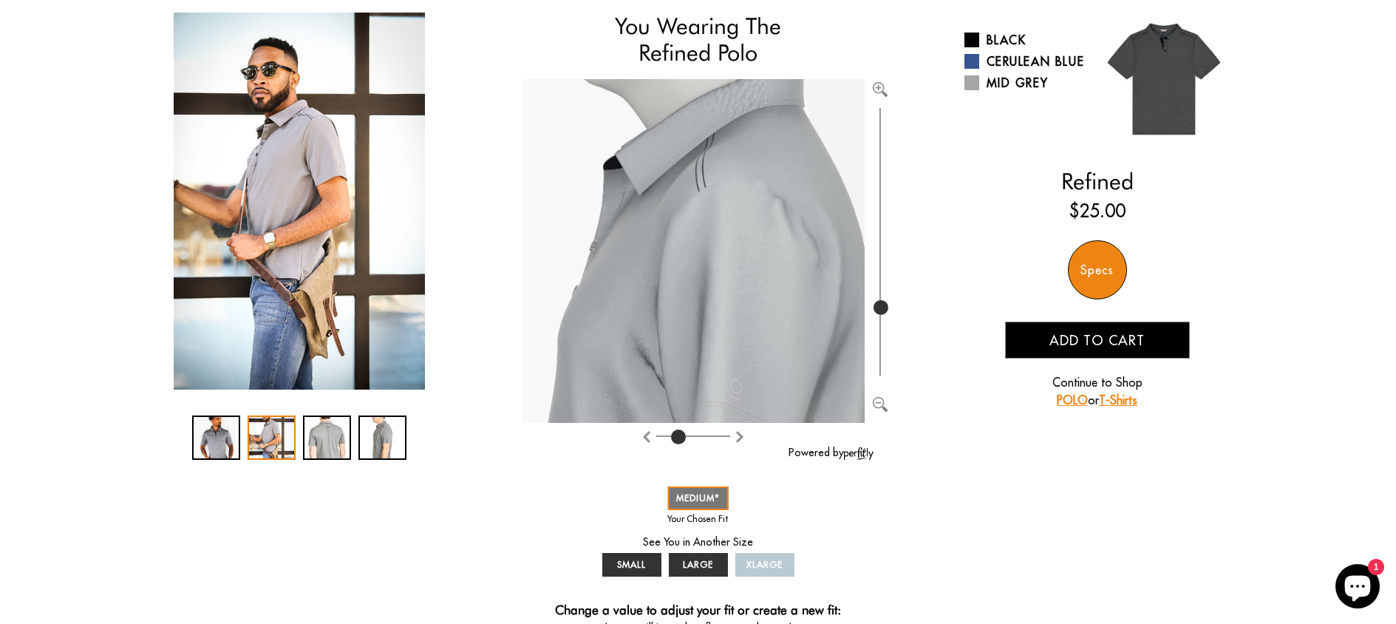
click at [265, 424] on div "2 / 4" at bounding box center [272, 437] width 48 height 44
click at [265, 434] on div "2 / 4" at bounding box center [272, 437] width 48 height 44
click at [231, 435] on div "1 / 4" at bounding box center [216, 437] width 48 height 44
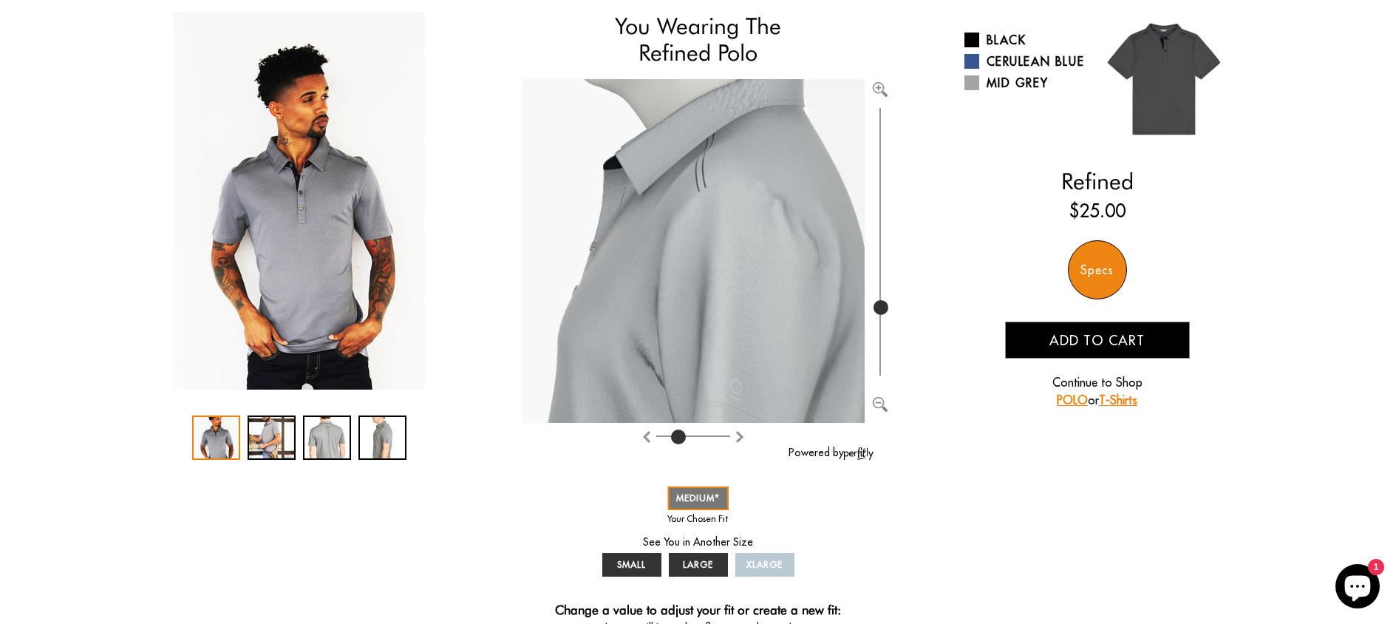
click at [1051, 344] on span "Add to cart" at bounding box center [1096, 340] width 95 height 17
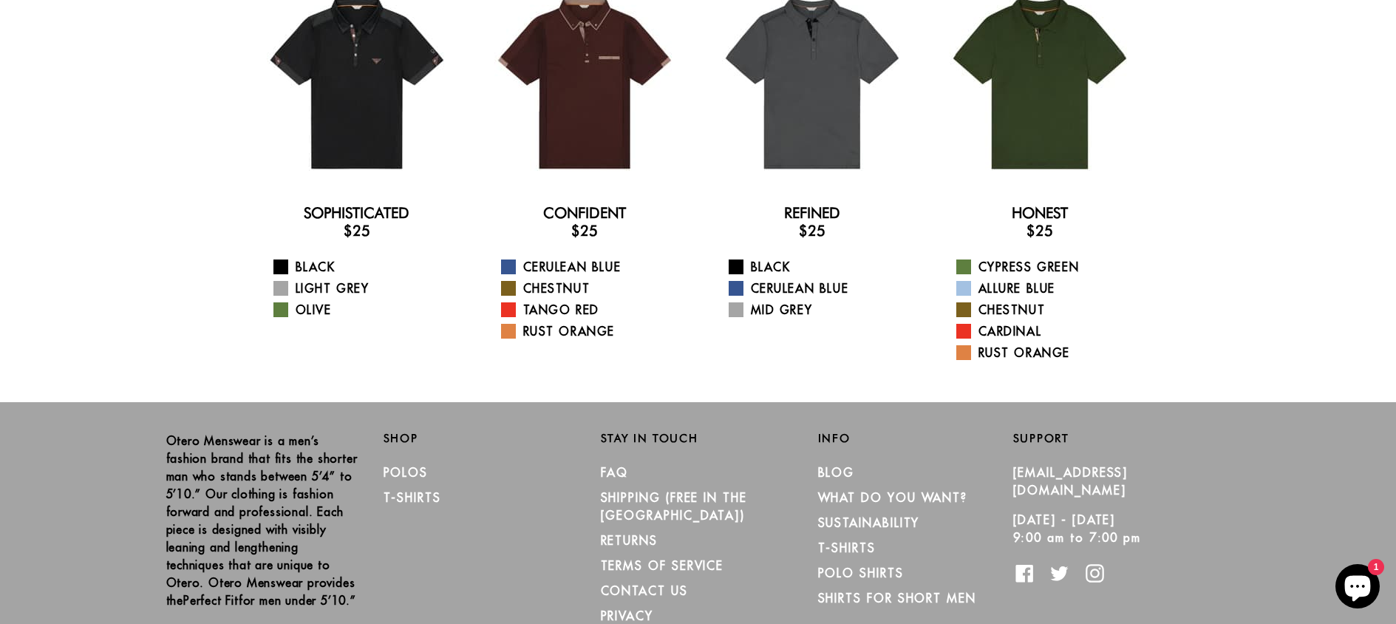
scroll to position [75, 0]
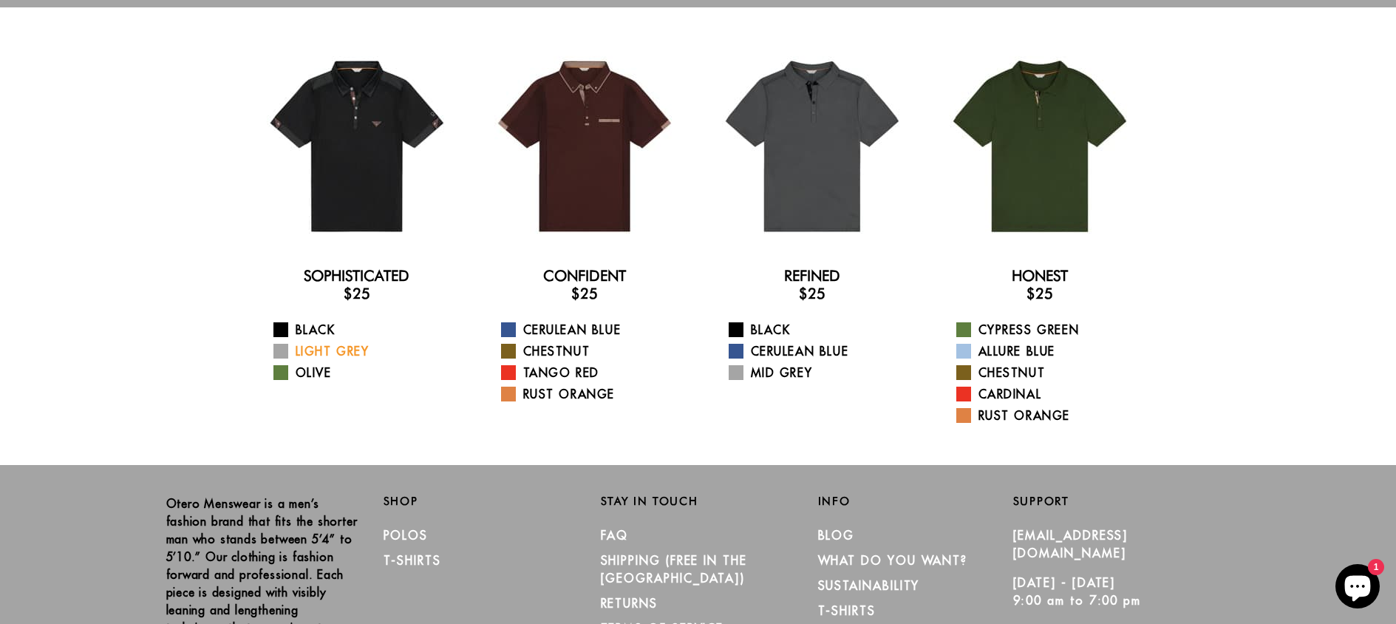
click at [338, 358] on link "Light Grey" at bounding box center [365, 351] width 185 height 18
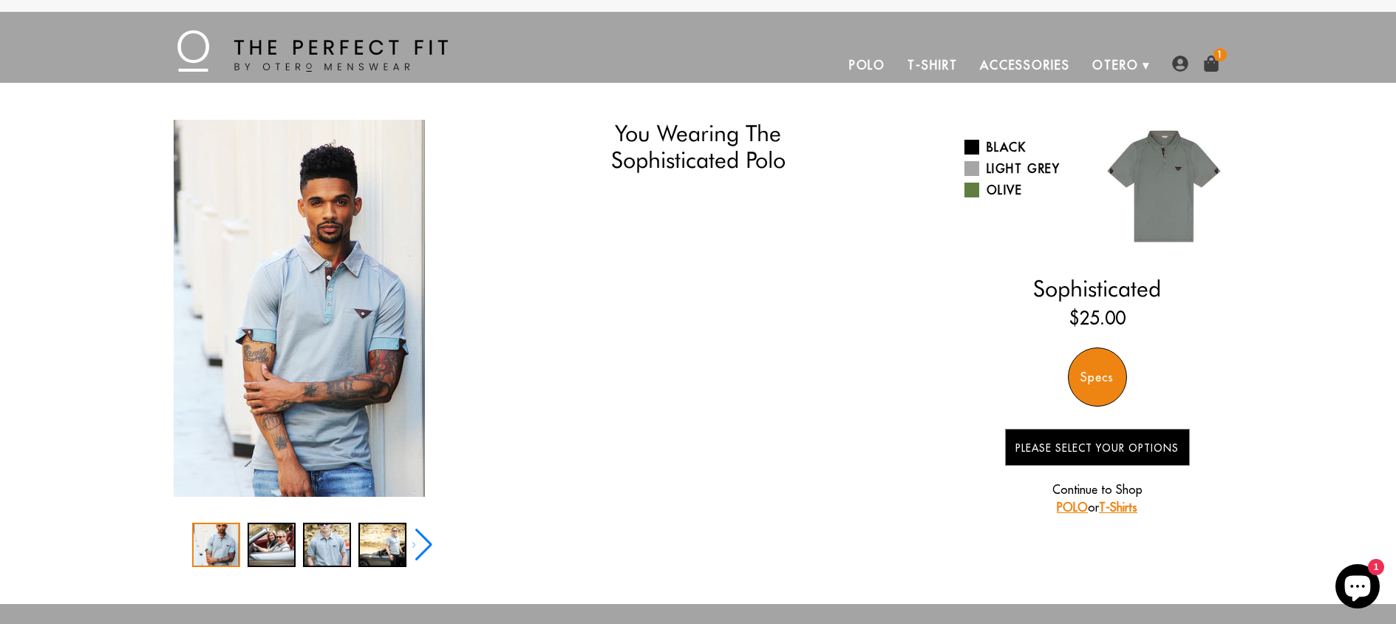
select select "55-56"
select select "M"
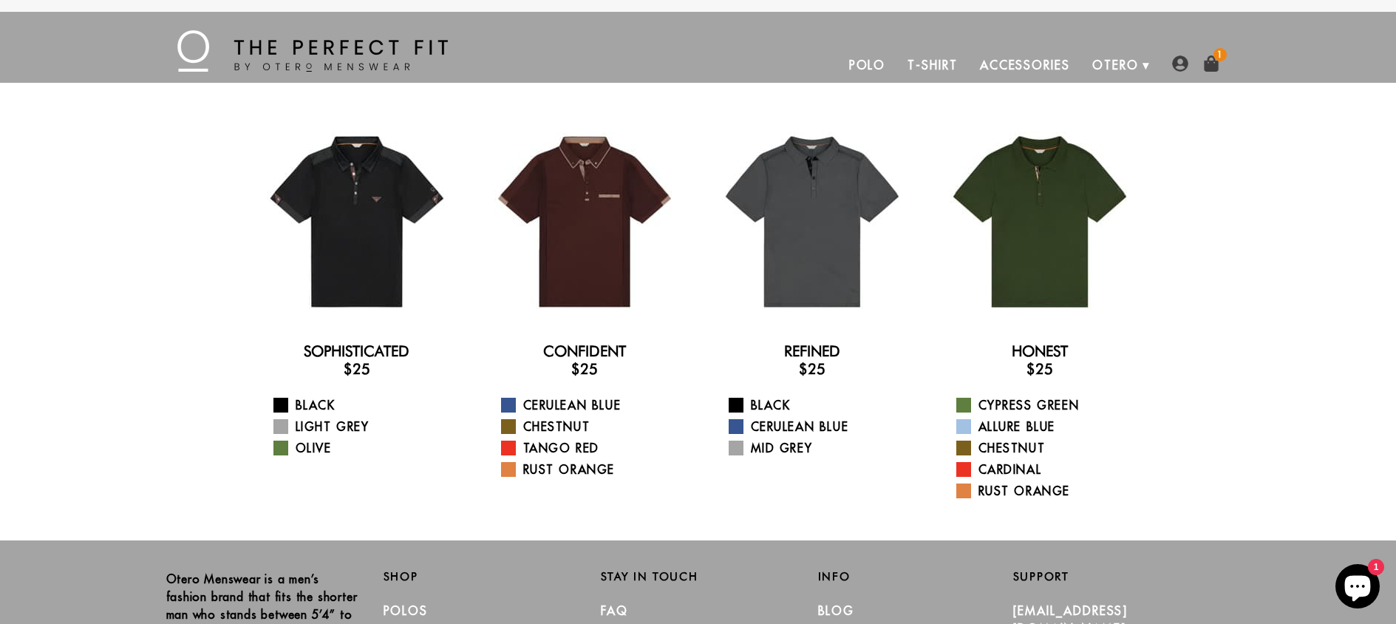
scroll to position [75, 0]
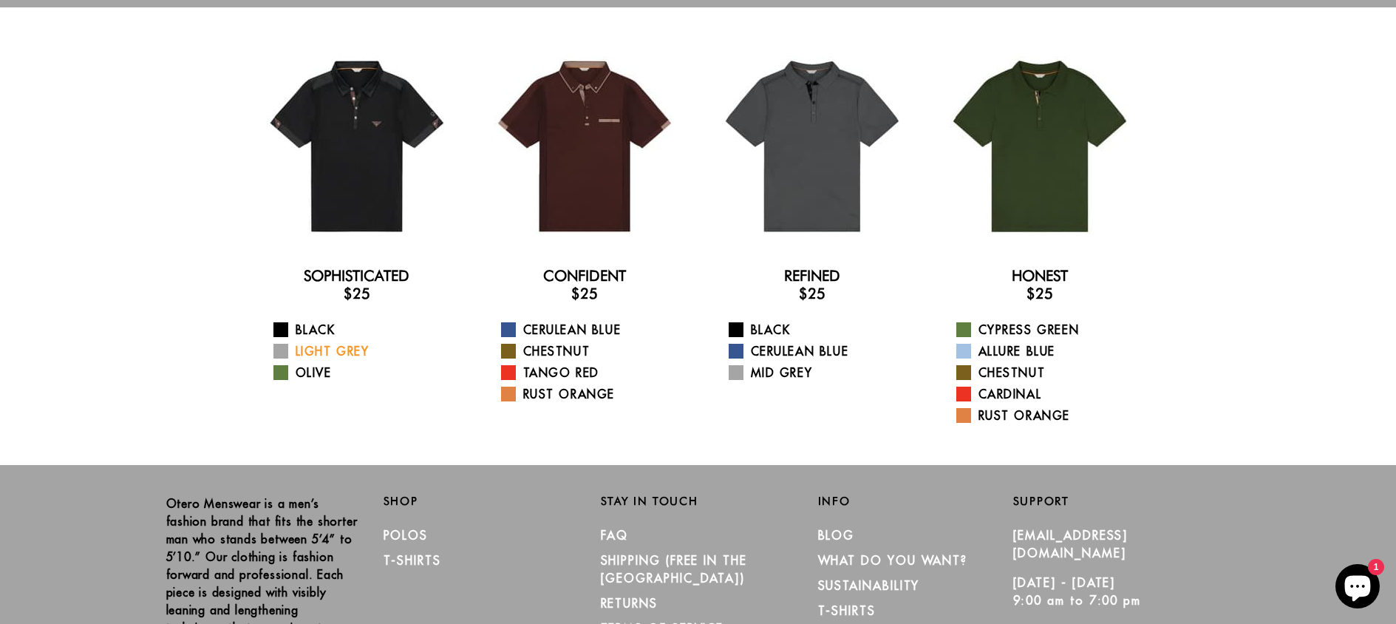
click at [338, 349] on link "Light Grey" at bounding box center [365, 351] width 185 height 18
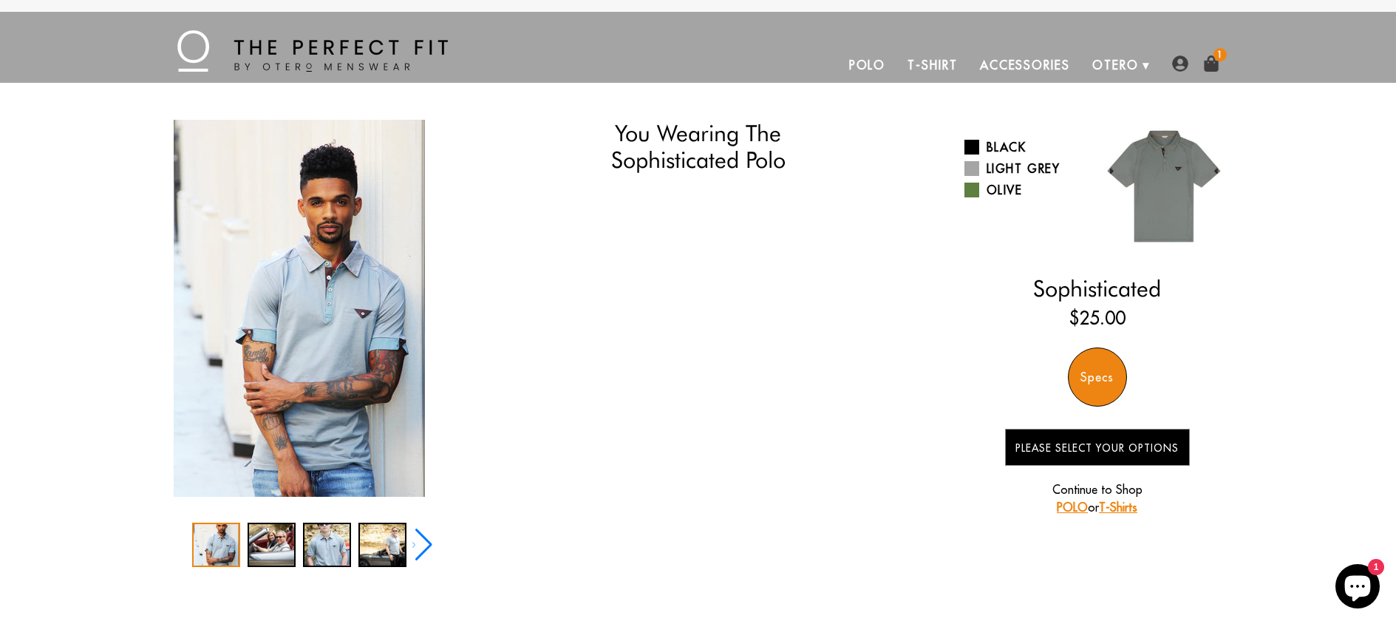
select select "55-56"
select select "M"
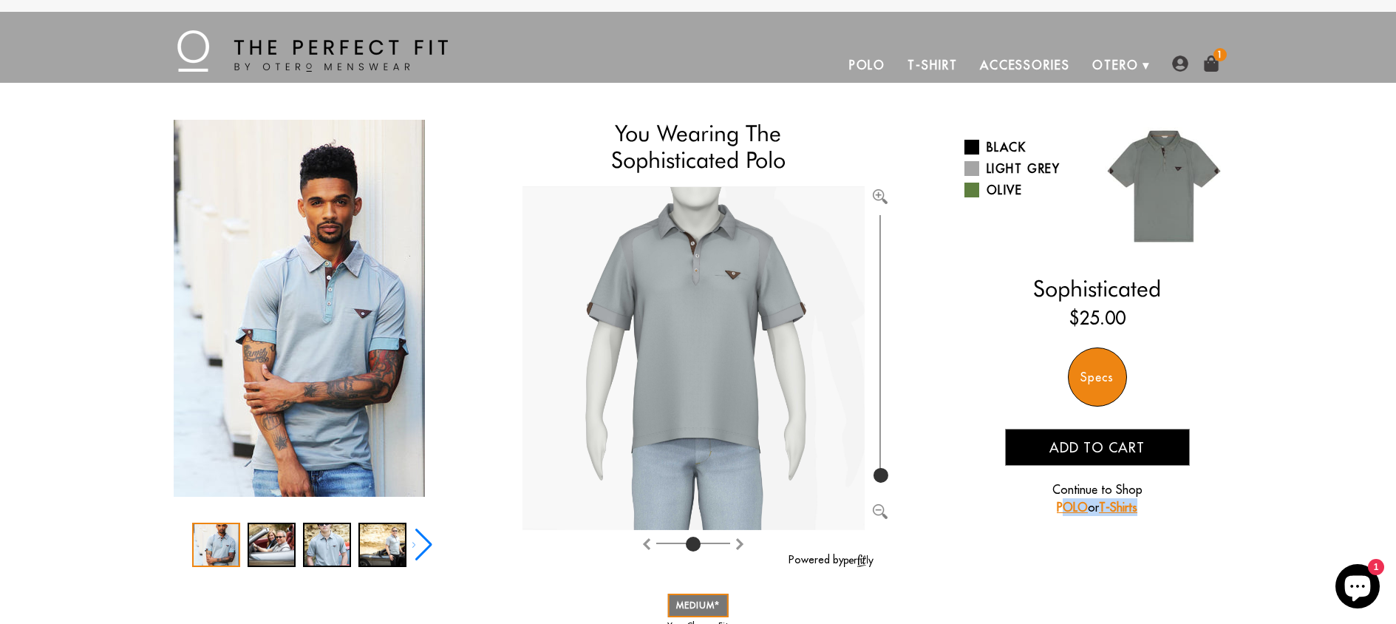
click at [1063, 516] on div "Black Light Grey Olive Sophisticated Regular price $25.00 Specs X Height 5'4" t…" at bounding box center [1097, 325] width 266 height 411
click at [1085, 511] on p "Continue to Shop POLO or T-Shirts" at bounding box center [1097, 497] width 185 height 35
click at [1083, 516] on div "Black Light Grey Olive Sophisticated Regular price $25.00 Specs X Height 5'4" t…" at bounding box center [1097, 325] width 266 height 411
click at [1079, 514] on link "POLO" at bounding box center [1072, 506] width 31 height 15
